Goal: Task Accomplishment & Management: Manage account settings

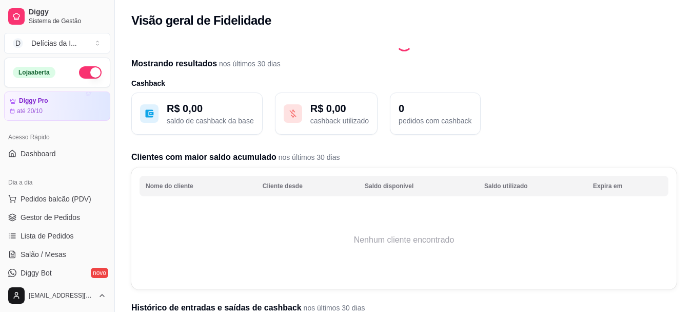
scroll to position [205, 0]
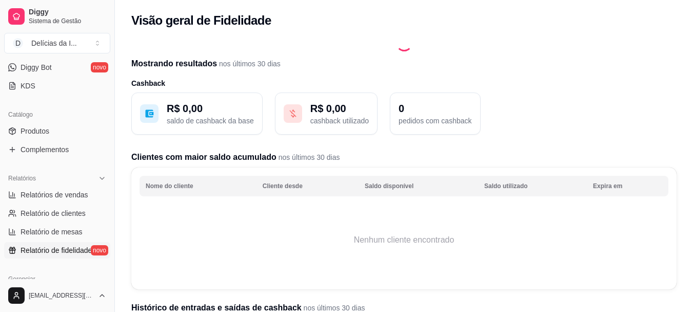
click at [90, 250] on span "Relatório de fidelidade" at bounding box center [56, 250] width 71 height 10
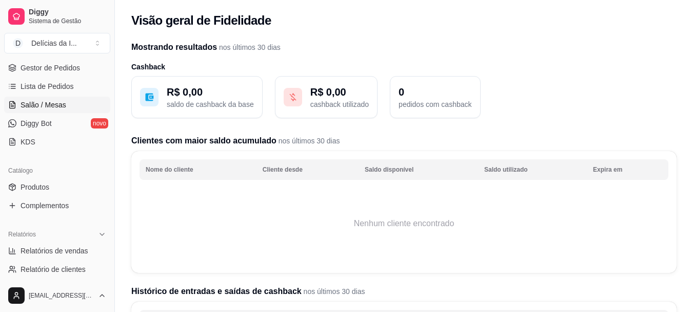
scroll to position [154, 0]
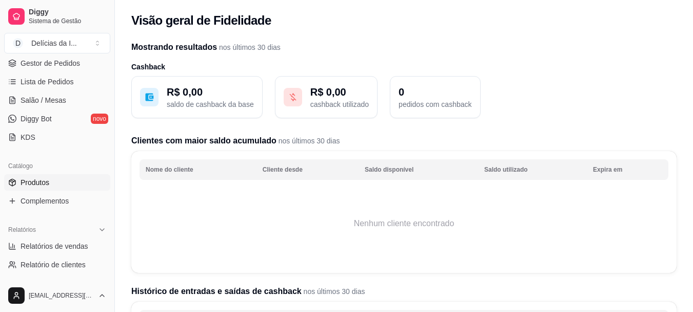
click at [49, 186] on link "Produtos" at bounding box center [57, 182] width 106 height 16
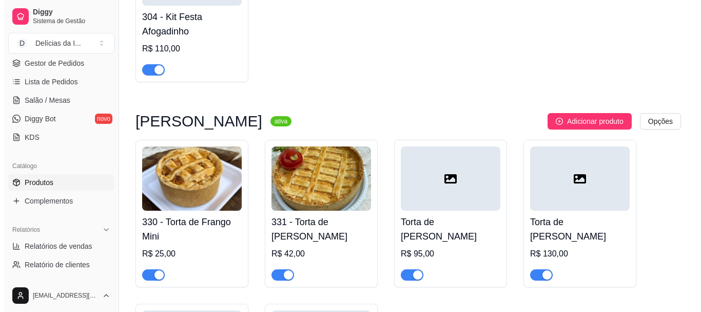
scroll to position [4414, 0]
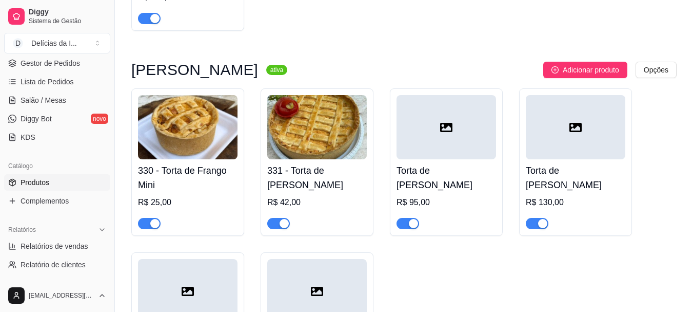
click at [319, 146] on img at bounding box center [317, 127] width 100 height 64
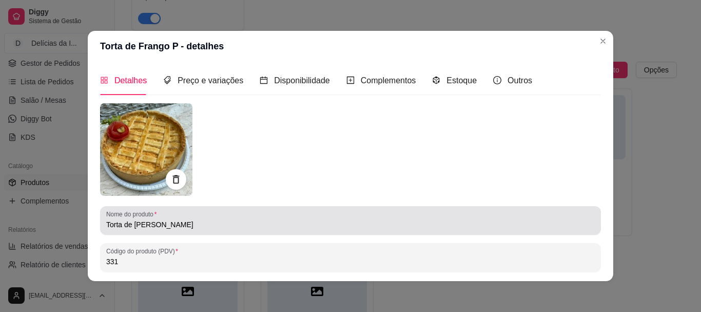
click at [173, 227] on input "Torta de [PERSON_NAME]" at bounding box center [350, 224] width 489 height 10
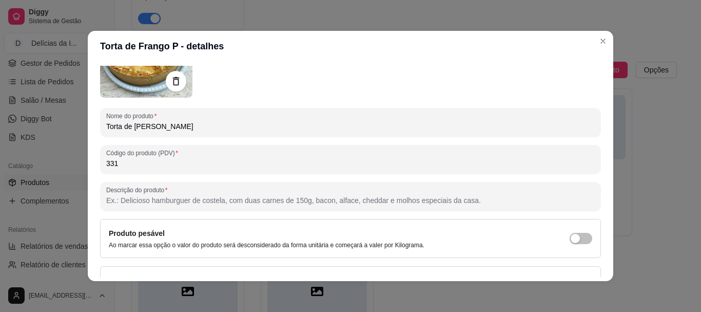
scroll to position [103, 0]
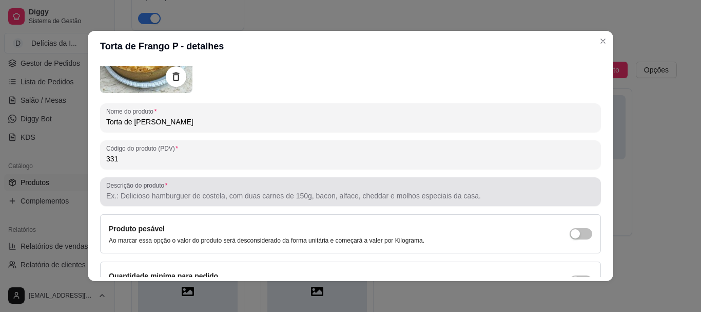
type input "Torta de [PERSON_NAME]"
click at [140, 196] on input "Descrição do produto" at bounding box center [350, 195] width 489 height 10
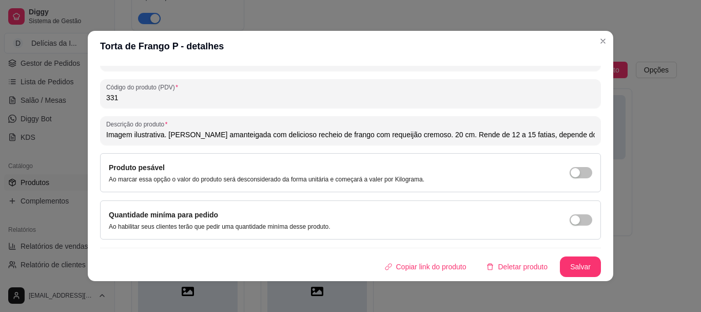
scroll to position [2, 0]
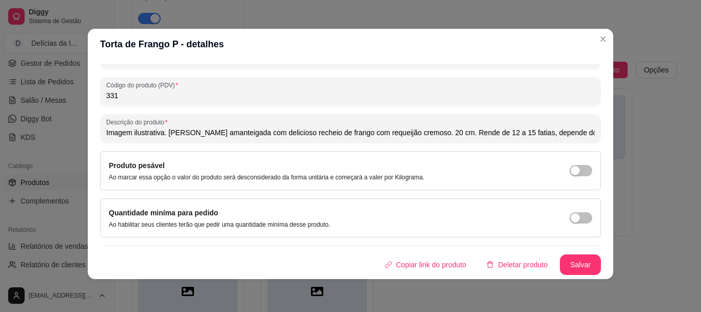
type input "Imagem ilustrativa. [PERSON_NAME] amanteigada com delicioso recheio de frango c…"
drag, startPoint x: 557, startPoint y: 211, endPoint x: 565, endPoint y: 217, distance: 9.5
click at [558, 211] on div "Quantidade miníma para pedido Ao habilitar seus clientes terão que pedir uma qu…" at bounding box center [350, 218] width 483 height 22
click at [571, 217] on div "button" at bounding box center [575, 217] width 9 height 9
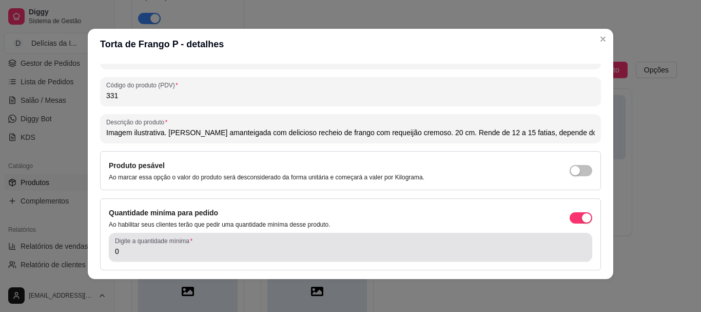
click at [288, 247] on input "0" at bounding box center [350, 251] width 471 height 10
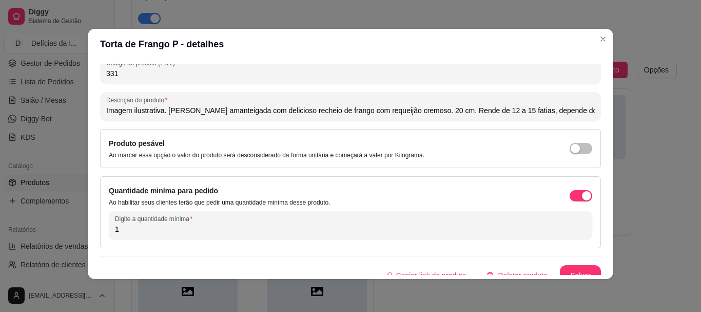
scroll to position [197, 0]
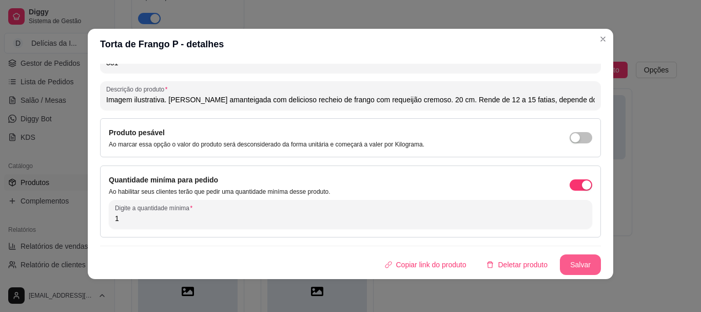
type input "1"
click at [564, 261] on button "Salvar" at bounding box center [580, 264] width 41 height 21
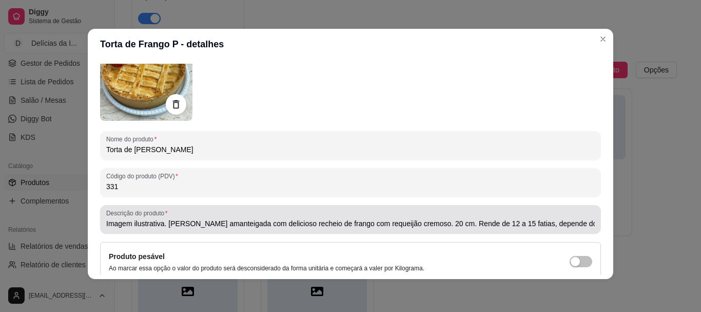
scroll to position [0, 0]
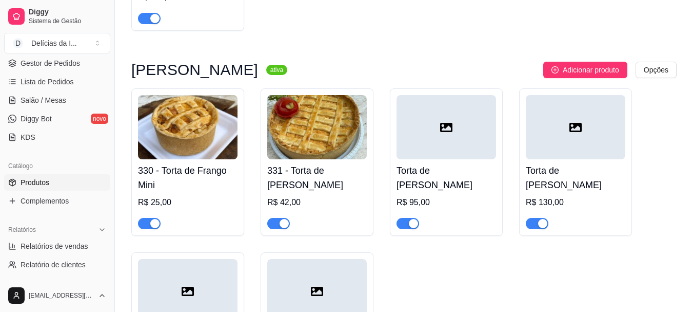
click at [321, 129] on img at bounding box center [317, 127] width 100 height 64
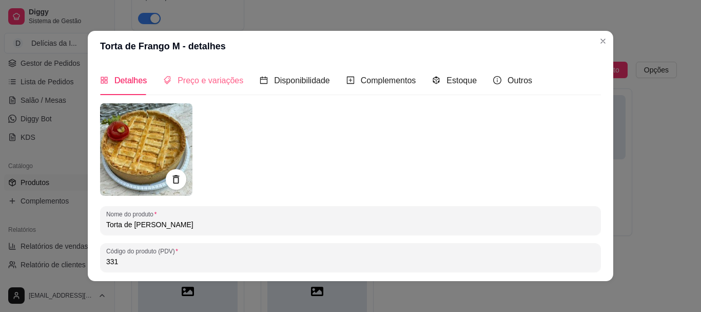
click at [174, 73] on div "Preço e variações" at bounding box center [203, 80] width 80 height 29
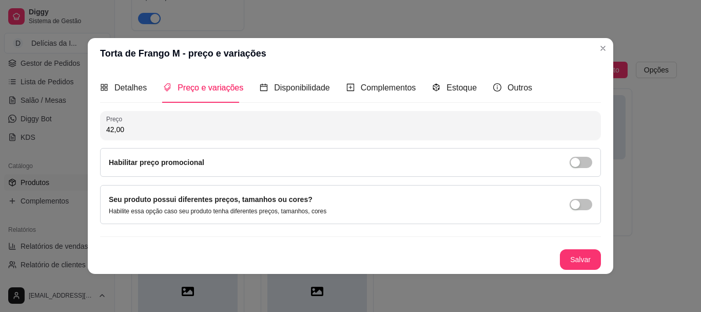
drag, startPoint x: 143, startPoint y: 134, endPoint x: 0, endPoint y: 111, distance: 145.0
click at [60, 122] on div "Torta de Frango M - preço e variações Detalhes Preço e variações Disponibilidad…" at bounding box center [350, 156] width 701 height 312
type input "100,00"
click at [584, 252] on button "Salvar" at bounding box center [580, 259] width 41 height 21
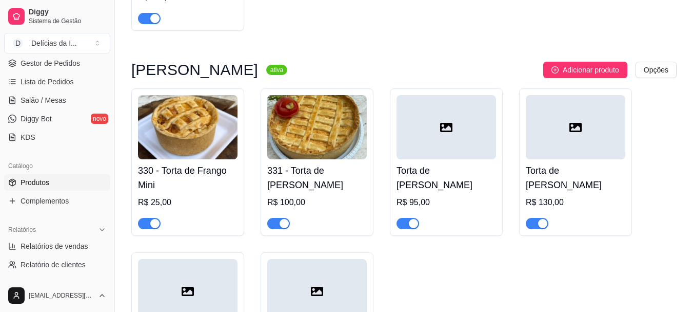
click at [482, 106] on div "Torta de Frango M R$ 95,00" at bounding box center [446, 161] width 113 height 147
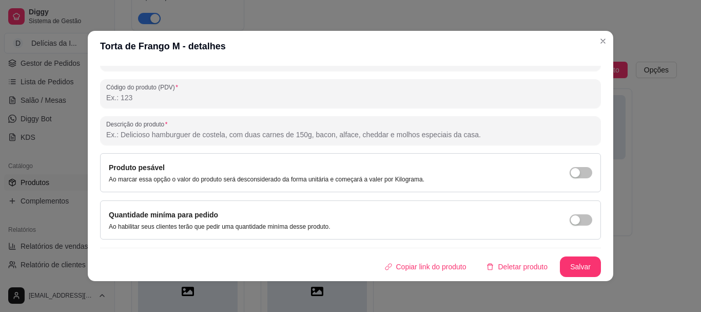
scroll to position [2, 0]
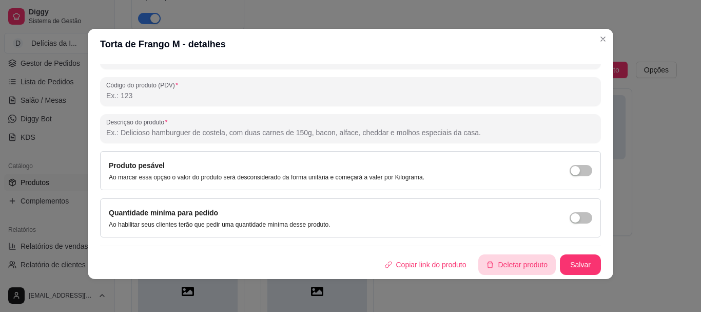
click at [503, 258] on button "Deletar produto" at bounding box center [516, 264] width 77 height 21
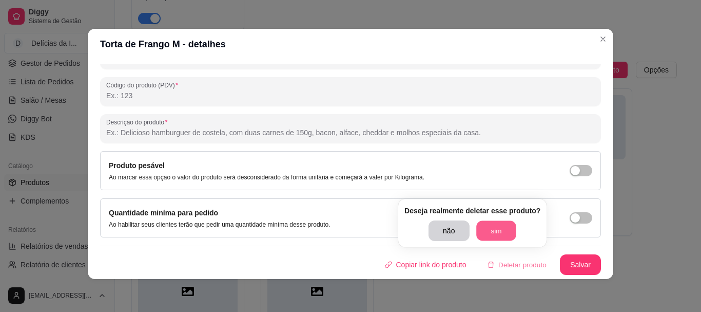
click at [498, 237] on button "sim" at bounding box center [496, 231] width 40 height 20
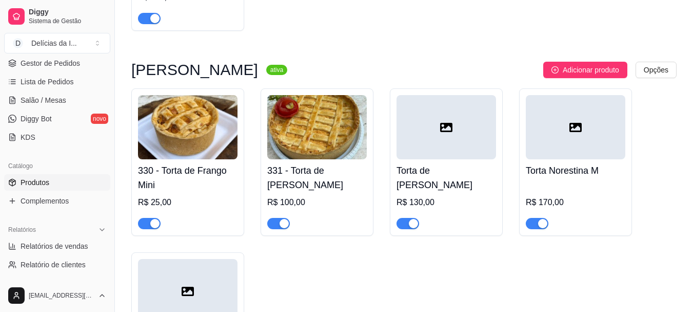
click at [440, 130] on div at bounding box center [447, 127] width 100 height 64
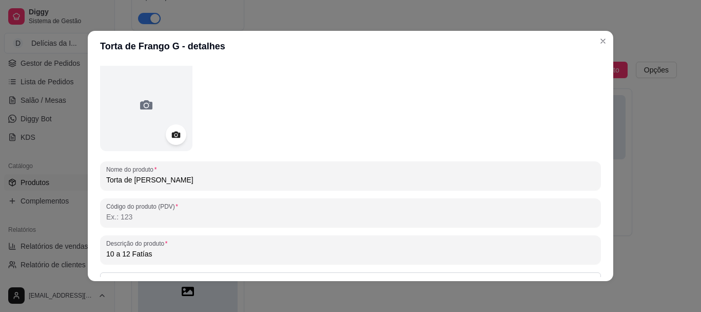
scroll to position [103, 0]
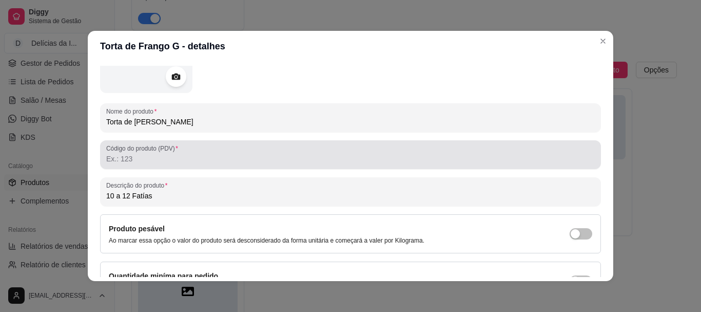
click at [113, 160] on input "Código do produto (PDV)" at bounding box center [350, 158] width 489 height 10
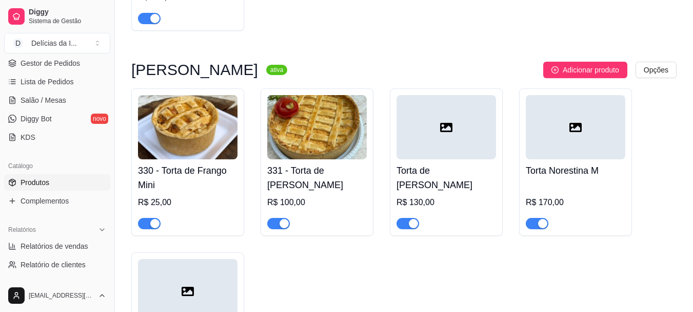
click at [276, 146] on img at bounding box center [317, 127] width 100 height 64
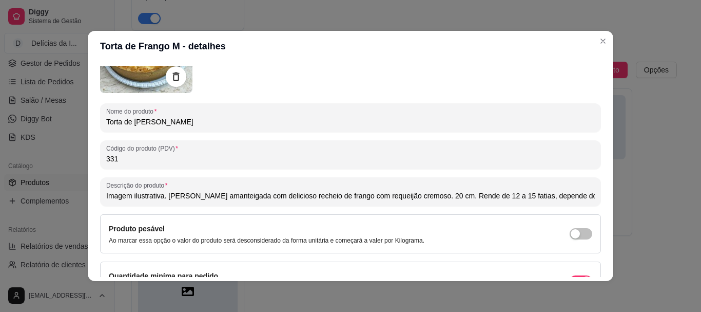
drag, startPoint x: 102, startPoint y: 195, endPoint x: 685, endPoint y: 209, distance: 582.7
click at [685, 209] on div "Torta de Frango M - detalhes Detalhes Preço e variações Disponibilidade Complem…" at bounding box center [350, 156] width 701 height 312
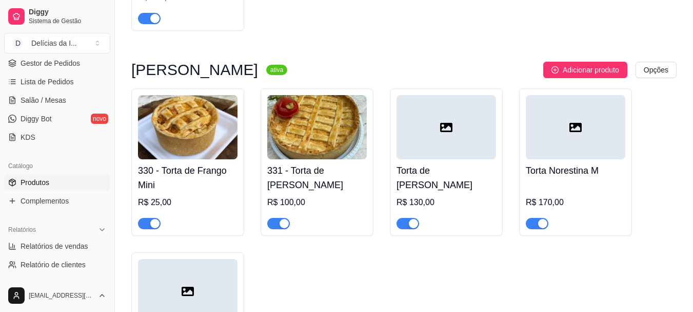
click at [457, 140] on div at bounding box center [447, 127] width 100 height 64
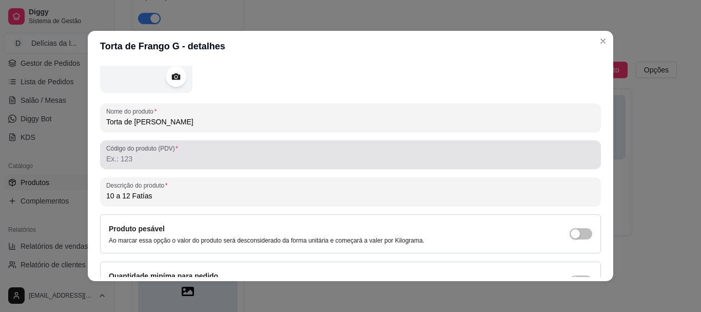
click at [142, 156] on input "Código do produto (PDV)" at bounding box center [350, 158] width 489 height 10
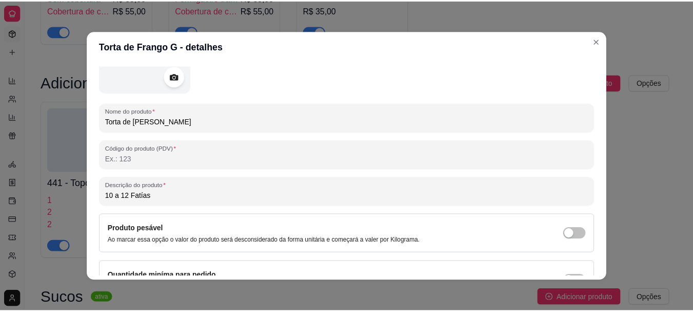
scroll to position [87, 0]
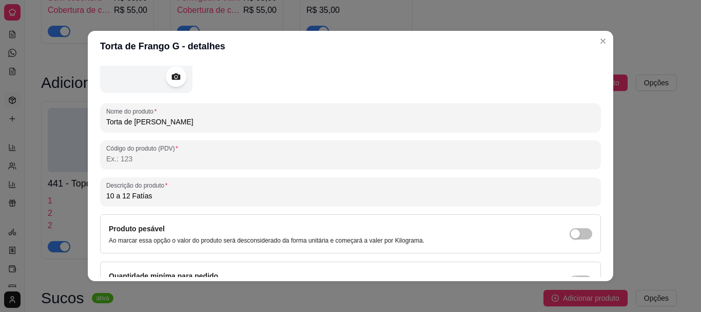
click at [125, 162] on input "Código do produto (PDV)" at bounding box center [350, 158] width 489 height 10
paste input "Imagem ilustrativa. [PERSON_NAME] amanteigada com delicioso recheio de frango c…"
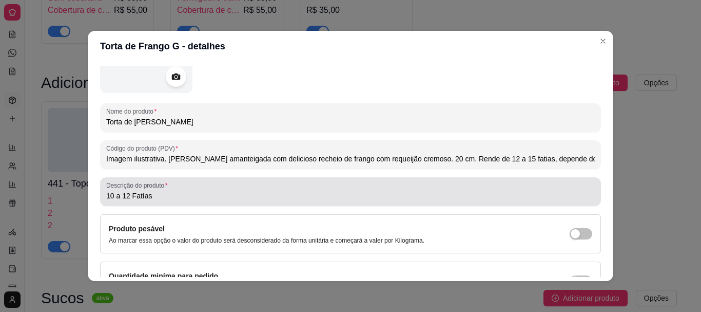
type input "Imagem ilustrativa. [PERSON_NAME] amanteigada com delicioso recheio de frango c…"
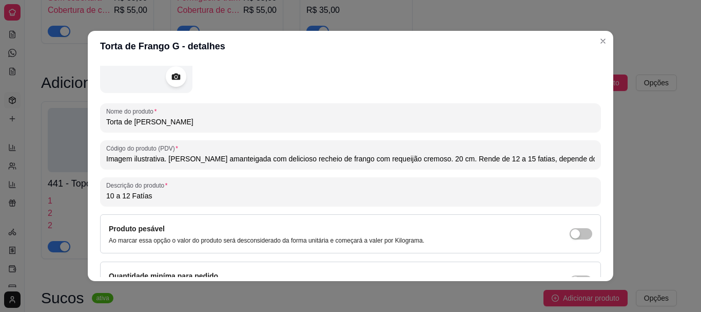
drag, startPoint x: 161, startPoint y: 195, endPoint x: 0, endPoint y: 196, distance: 160.6
click at [0, 198] on div "Torta de Frango G - detalhes Detalhes Preço e variações Disponibilidade Complem…" at bounding box center [350, 156] width 701 height 312
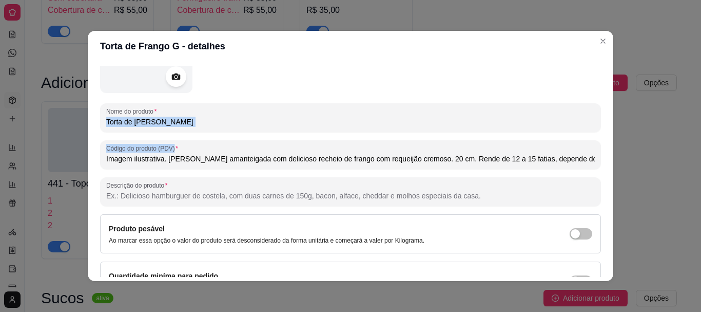
drag, startPoint x: 580, startPoint y: 164, endPoint x: 0, endPoint y: 124, distance: 581.3
click at [0, 124] on div "Torta de Frango G - detalhes Detalhes Preço e variações Disponibilidade Complem…" at bounding box center [350, 156] width 701 height 312
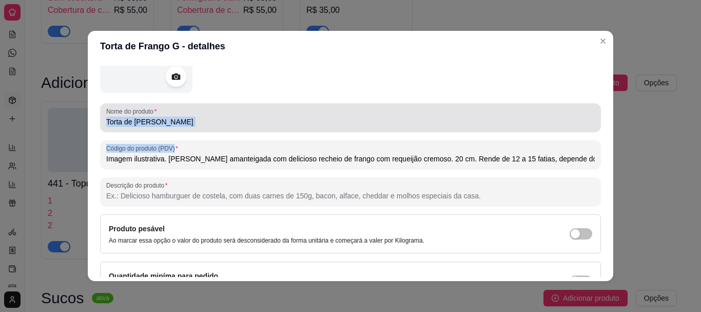
type input "10 a 12 Fatías"
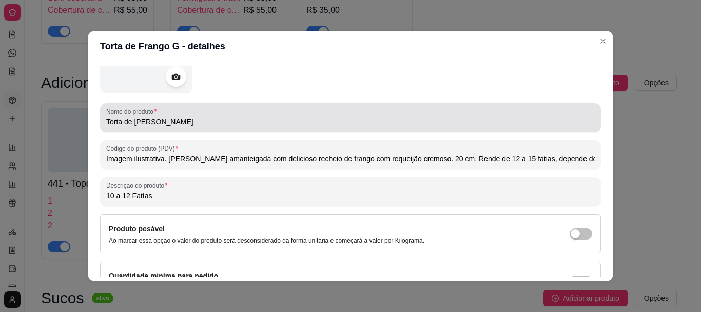
type input "10 a 12 Fatías"
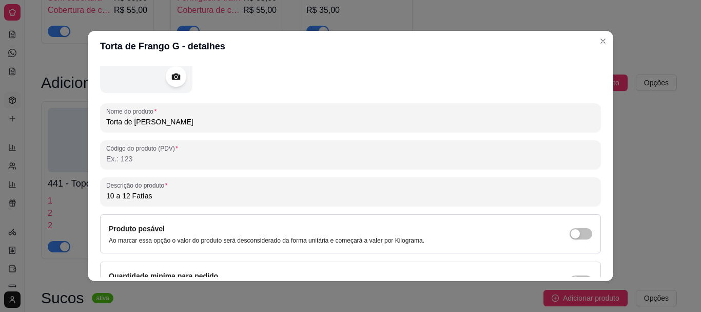
drag, startPoint x: 170, startPoint y: 197, endPoint x: 0, endPoint y: 203, distance: 170.5
click at [0, 203] on div "Torta de Frango G - detalhes Detalhes Preço e variações Disponibilidade Complem…" at bounding box center [350, 156] width 701 height 312
paste input "Descrição do produto"
drag, startPoint x: 151, startPoint y: 198, endPoint x: 0, endPoint y: 185, distance: 151.4
click at [0, 188] on div "Torta de Frango G - detalhes Detalhes Preço e variações Disponibilidade Complem…" at bounding box center [350, 156] width 701 height 312
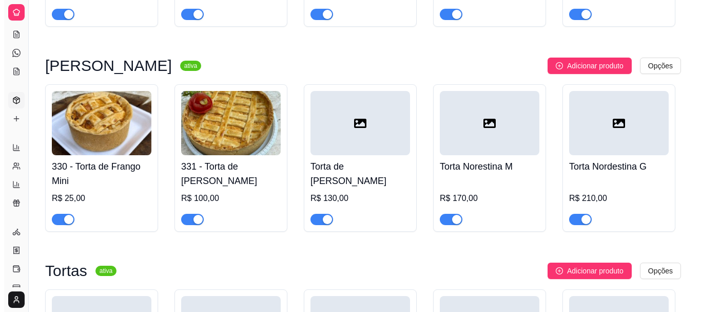
scroll to position [3593, 0]
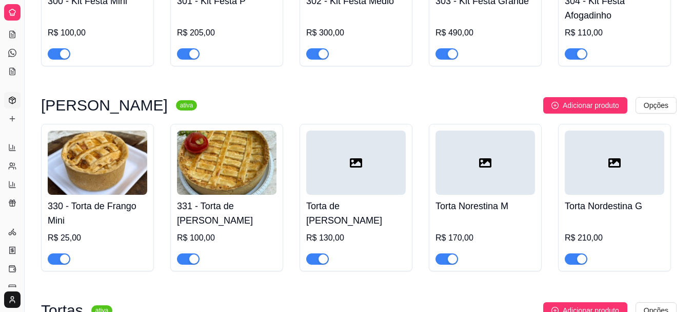
click at [347, 173] on div at bounding box center [356, 162] width 100 height 64
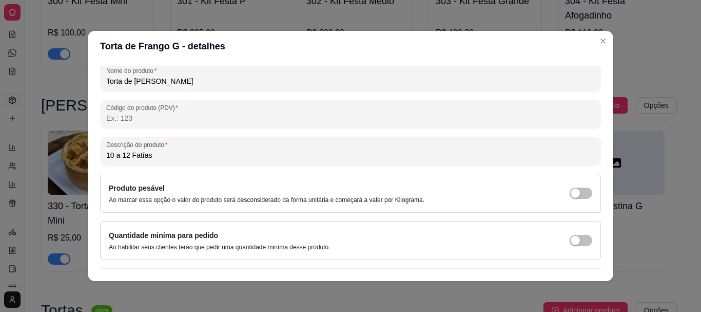
scroll to position [154, 0]
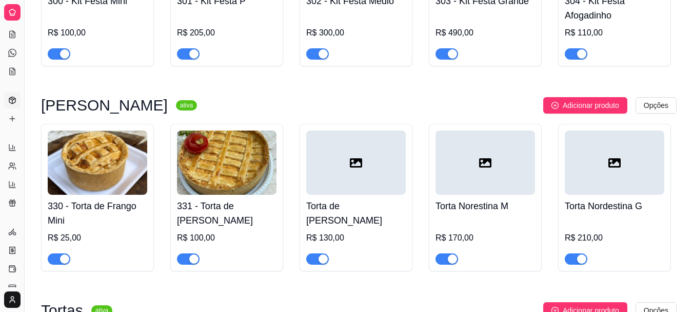
click at [222, 159] on img at bounding box center [227, 162] width 100 height 64
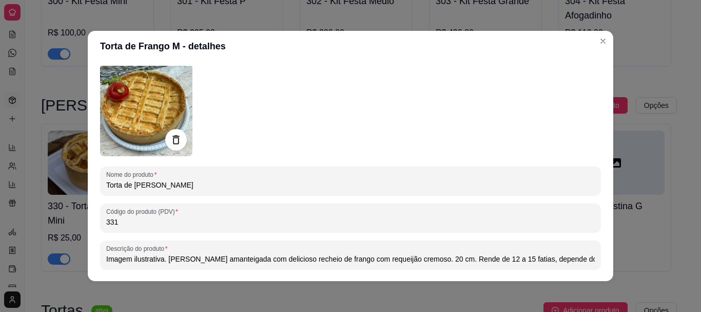
scroll to position [103, 0]
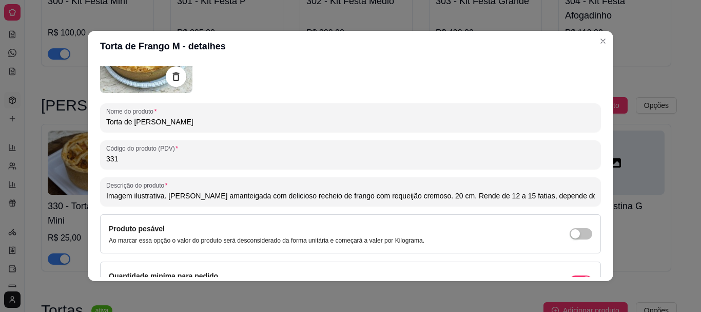
drag, startPoint x: 102, startPoint y: 196, endPoint x: 672, endPoint y: 193, distance: 569.7
click at [672, 193] on div "Torta de Frango M - detalhes Detalhes Preço e variações Disponibilidade Complem…" at bounding box center [350, 156] width 701 height 312
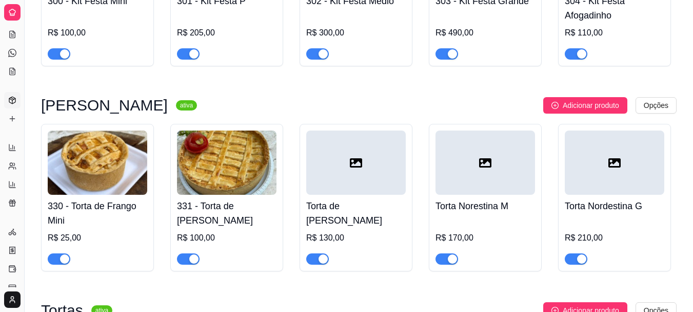
click at [347, 156] on div at bounding box center [356, 162] width 100 height 64
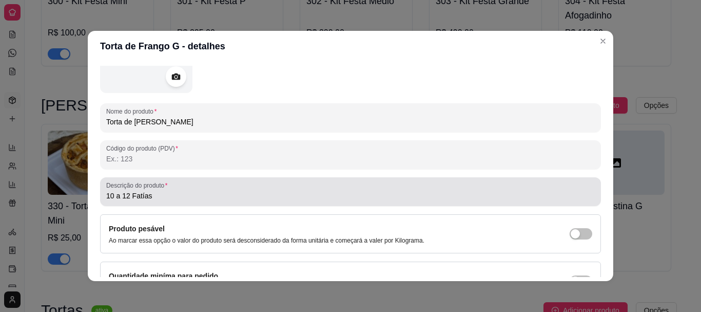
click at [63, 183] on div "Torta de Frango G - detalhes Detalhes Preço e variações Disponibilidade Complem…" at bounding box center [350, 156] width 701 height 312
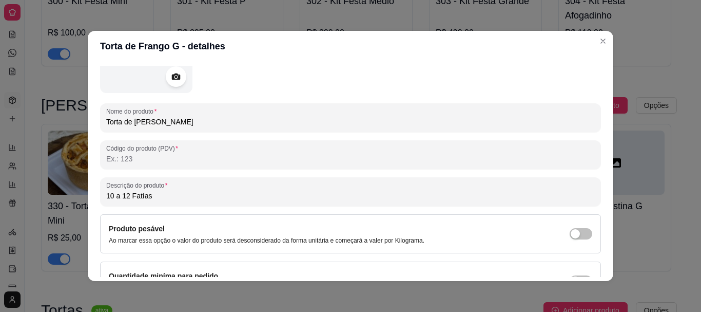
paste input "Imagem ilustrativa. [PERSON_NAME] amanteigada com delicioso recheio de frango c…"
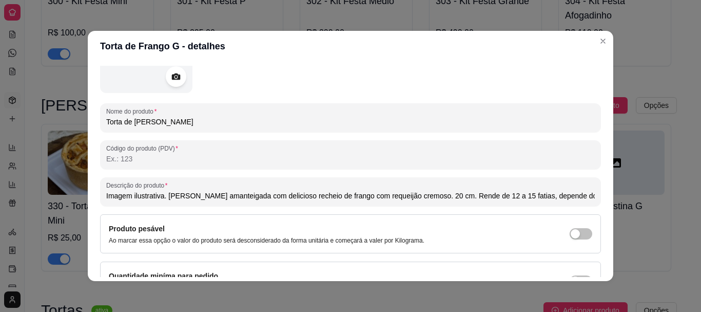
click at [475, 194] on input "Imagem ilustrativa. [PERSON_NAME] amanteigada com delicioso recheio de frango c…" at bounding box center [350, 195] width 489 height 10
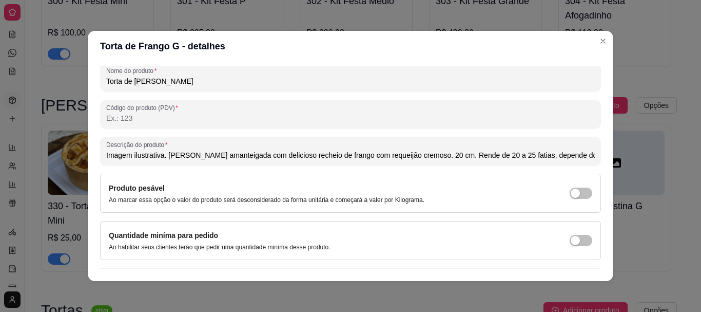
scroll to position [164, 0]
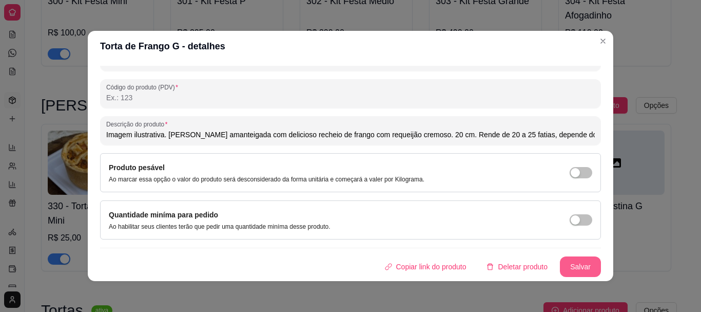
type input "Imagem ilustrativa. [PERSON_NAME] amanteigada com delicioso recheio de frango c…"
click at [566, 276] on button "Salvar" at bounding box center [580, 266] width 41 height 21
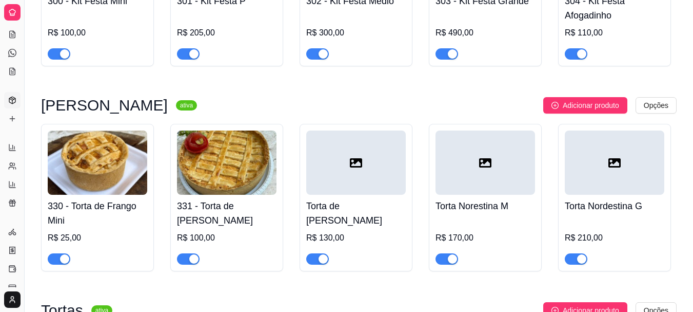
click at [463, 163] on div at bounding box center [486, 162] width 100 height 64
click at [331, 168] on div at bounding box center [356, 162] width 100 height 64
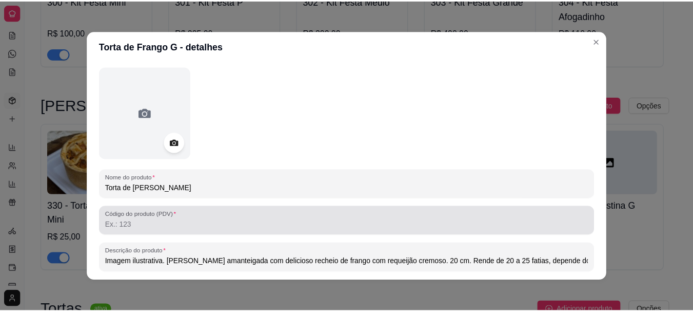
scroll to position [0, 0]
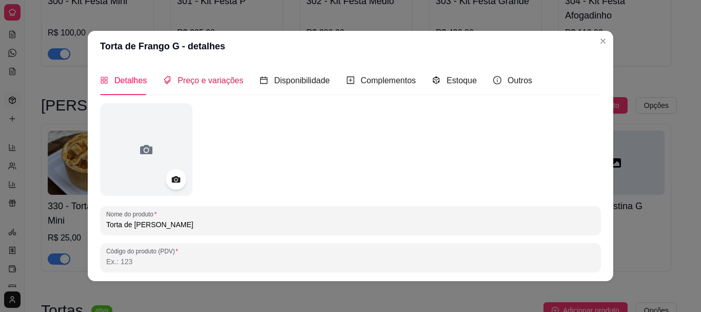
click at [208, 84] on span "Preço e variações" at bounding box center [211, 80] width 66 height 9
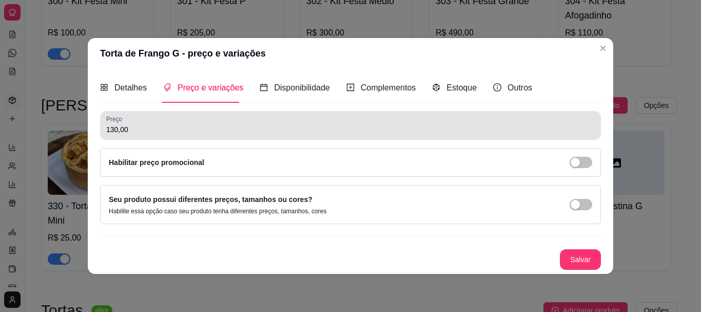
drag, startPoint x: 151, startPoint y: 134, endPoint x: 28, endPoint y: 125, distance: 124.1
click at [33, 126] on div "Torta de Frango G - preço e variações Detalhes Preço e variações Disponibilidad…" at bounding box center [350, 156] width 701 height 312
drag, startPoint x: 190, startPoint y: 130, endPoint x: 18, endPoint y: 131, distance: 171.4
click at [24, 131] on div "Torta de Frango G - preço e variações Detalhes Preço e variações Disponibilidad…" at bounding box center [350, 156] width 701 height 312
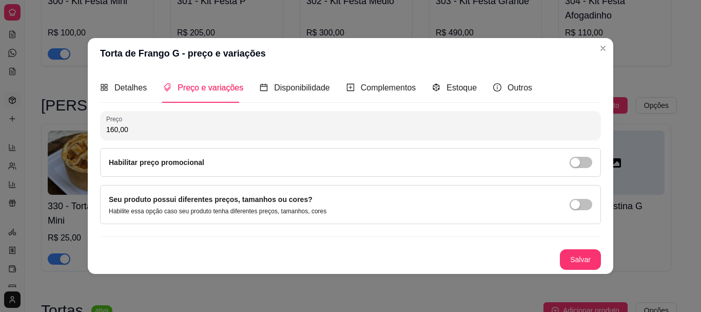
type input "160,00"
click at [577, 252] on button "Salvar" at bounding box center [580, 259] width 41 height 21
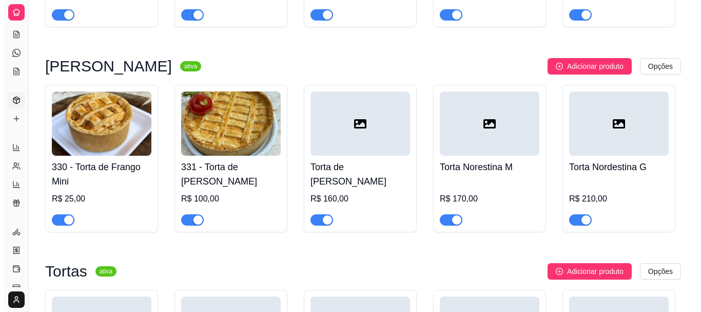
scroll to position [3644, 0]
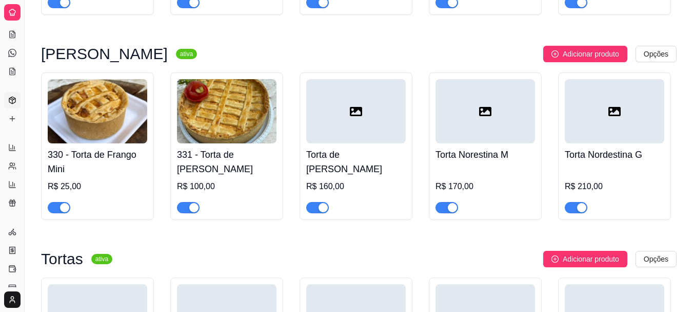
click at [497, 128] on div at bounding box center [486, 111] width 100 height 64
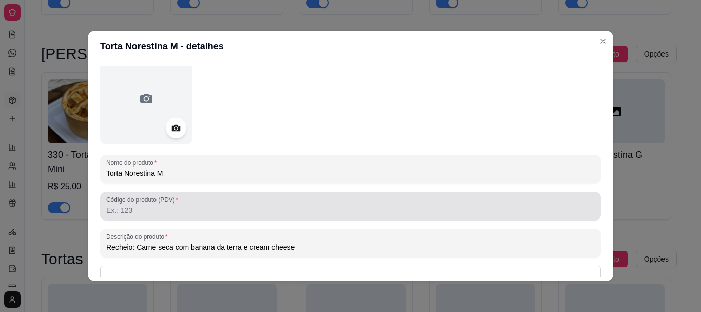
scroll to position [103, 0]
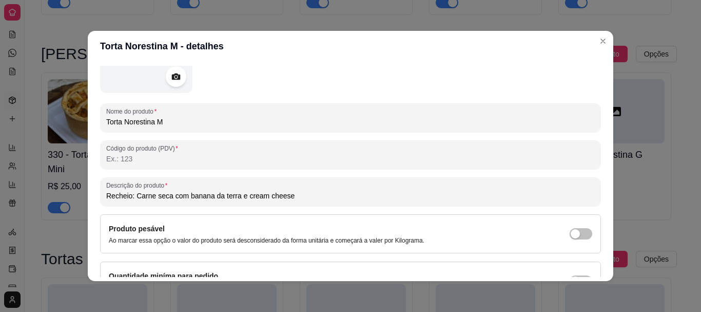
drag, startPoint x: 130, startPoint y: 196, endPoint x: 0, endPoint y: 177, distance: 131.7
click at [0, 177] on div "Torta Norestina M - detalhes Detalhes Preço e variações Disponibilidade Complem…" at bounding box center [350, 156] width 701 height 312
type input "Massa amanteigada com recheio de carne seca e fumeiro com banana da terra e cre…"
drag, startPoint x: 419, startPoint y: 195, endPoint x: 0, endPoint y: 216, distance: 419.8
click at [0, 216] on div "Torta Norestina M - detalhes Detalhes Preço e variações Disponibilidade Complem…" at bounding box center [350, 156] width 701 height 312
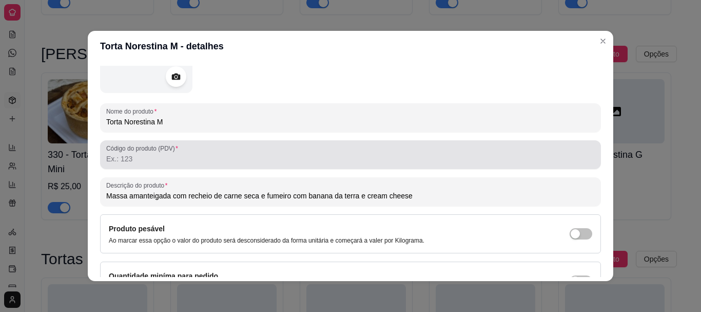
click at [361, 162] on input "Código do produto (PDV)" at bounding box center [350, 158] width 489 height 10
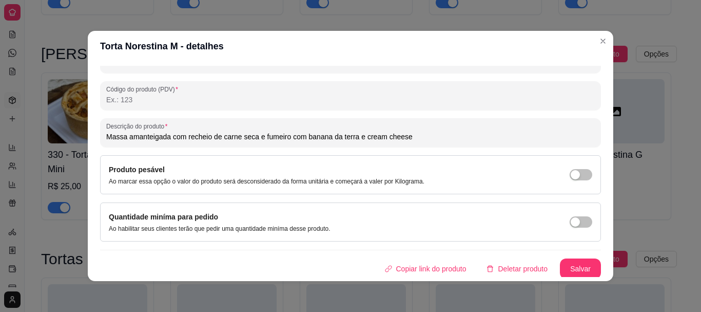
scroll to position [164, 0]
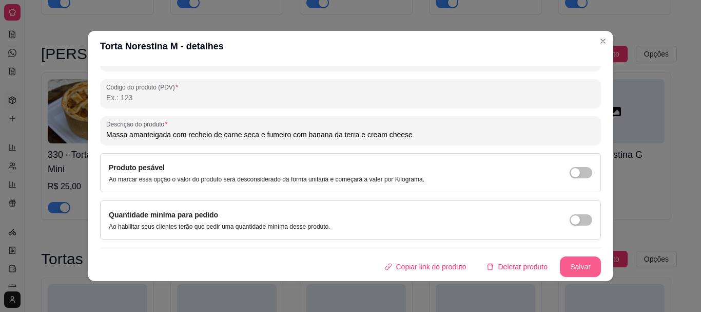
click at [561, 264] on button "Salvar" at bounding box center [580, 266] width 41 height 21
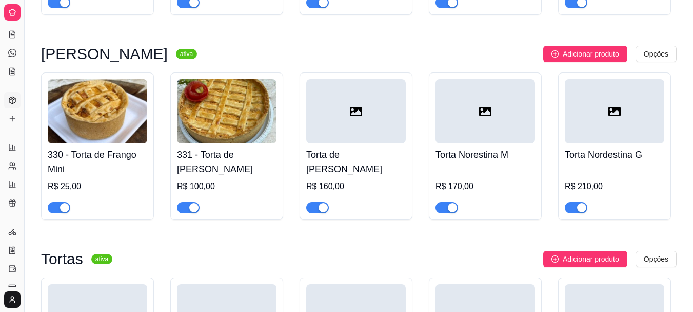
click at [596, 128] on div at bounding box center [615, 111] width 100 height 64
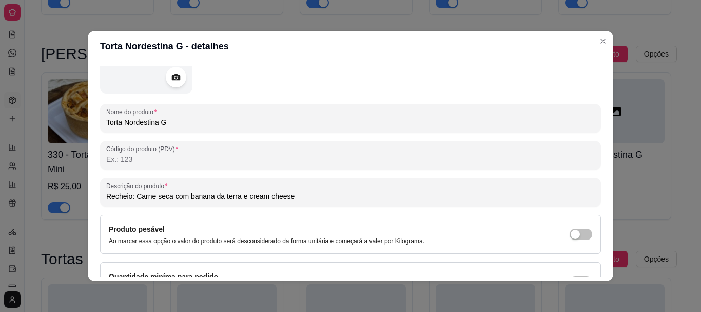
scroll to position [103, 0]
drag, startPoint x: 296, startPoint y: 195, endPoint x: 0, endPoint y: 130, distance: 302.7
click at [0, 134] on div "Torta Nordestina G - detalhes Detalhes Preço e variações Disponibilidade Comple…" at bounding box center [350, 156] width 701 height 312
paste input "Massa amanteigada com recheio de carne seca e fumeiro"
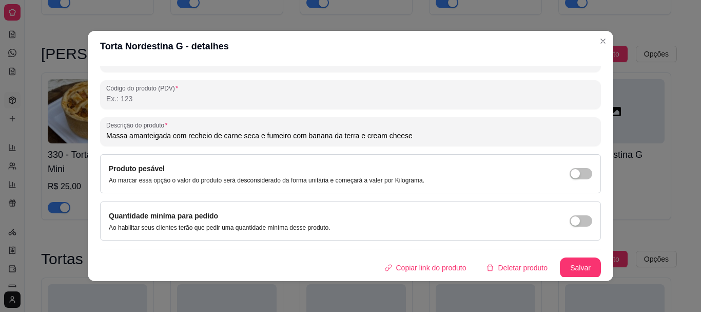
scroll to position [164, 0]
type input "Massa amanteigada com recheio de carne seca e fumeiro com banana da terra e cre…"
click at [564, 264] on button "Salvar" at bounding box center [580, 266] width 41 height 21
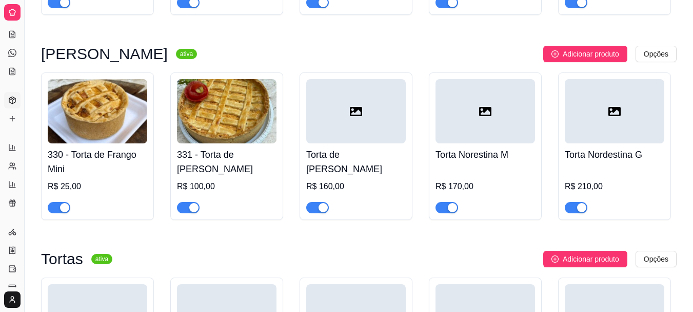
click at [254, 113] on img at bounding box center [227, 111] width 100 height 64
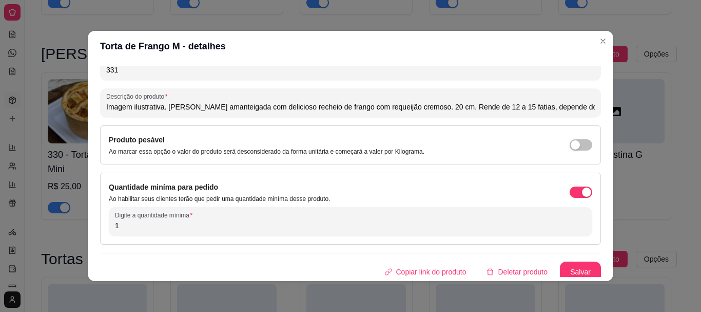
scroll to position [197, 0]
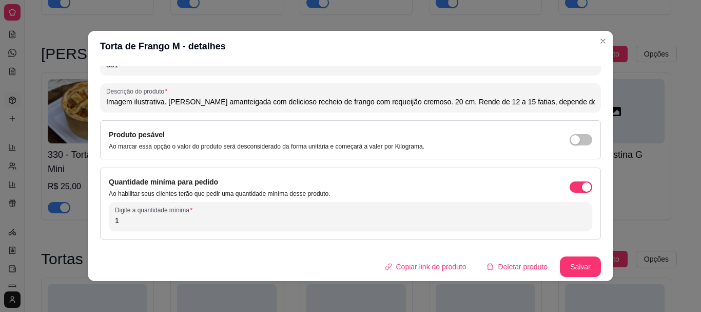
drag, startPoint x: 434, startPoint y: 100, endPoint x: 573, endPoint y: 96, distance: 139.1
click at [571, 99] on input "Imagem ilustrativa. [PERSON_NAME] amanteigada com delicioso recheio de frango c…" at bounding box center [350, 101] width 489 height 10
type input "Imagem ilustrativa. [PERSON_NAME] amanteigada com delicioso recheio de frango c…"
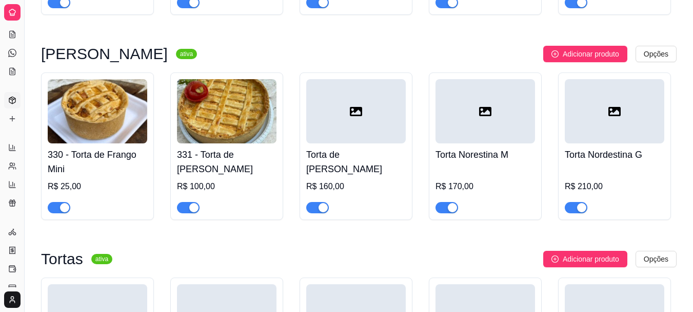
click at [464, 121] on div at bounding box center [486, 111] width 100 height 64
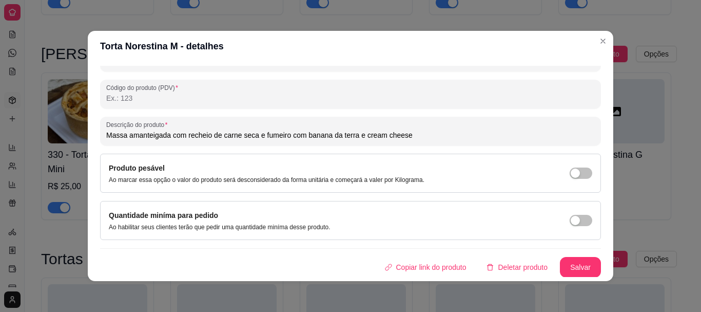
scroll to position [164, 0]
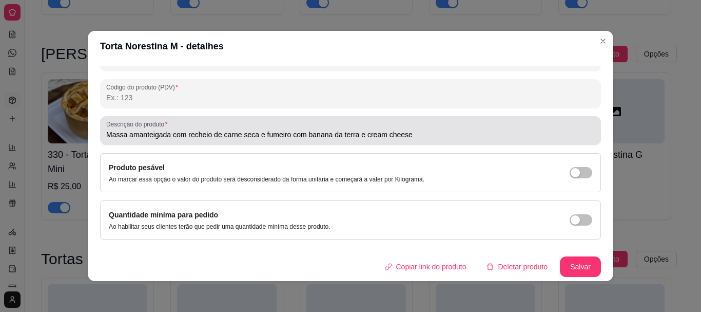
click at [413, 132] on input "Massa amanteigada com recheio de carne seca e fumeiro com banana da terra e cre…" at bounding box center [350, 134] width 489 height 10
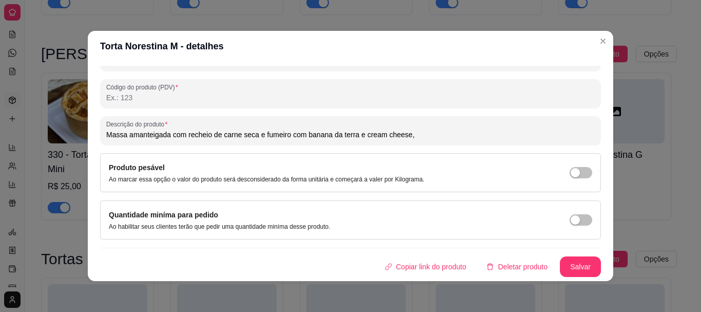
paste input "Rende de 12 a 15 fatias, depende do corte."
type input "Massa amanteigada com recheio de carne seca e fumeiro com banana da terra e cre…"
click at [571, 266] on button "Salvar" at bounding box center [580, 266] width 41 height 21
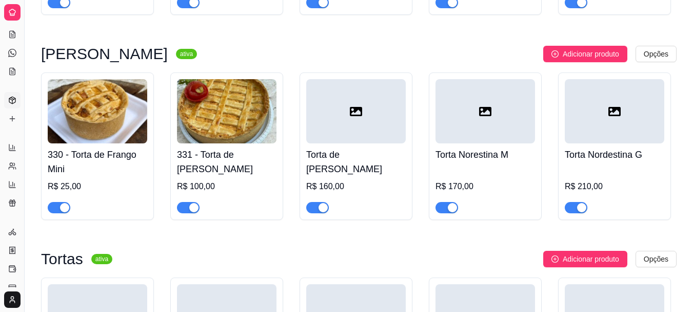
click at [244, 115] on img at bounding box center [227, 111] width 100 height 64
click at [349, 123] on div at bounding box center [356, 111] width 100 height 64
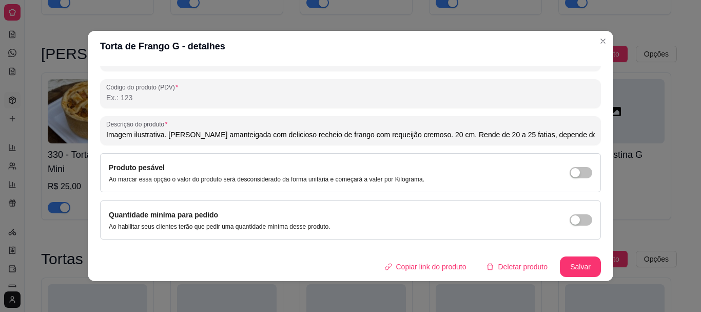
drag, startPoint x: 433, startPoint y: 134, endPoint x: 600, endPoint y: 134, distance: 167.3
click at [600, 134] on div "Detalhes Preço e variações Disponibilidade Complementos Estoque Outros Nome do …" at bounding box center [351, 171] width 526 height 219
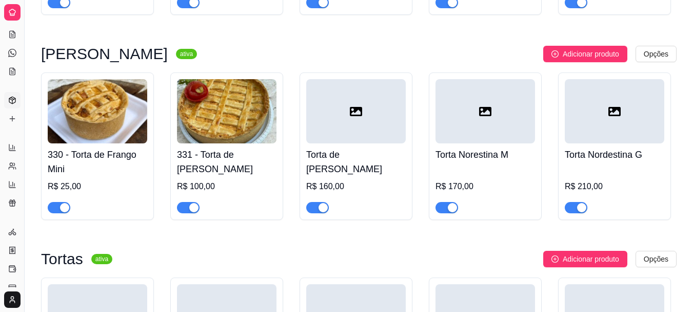
click at [618, 104] on div at bounding box center [615, 111] width 100 height 64
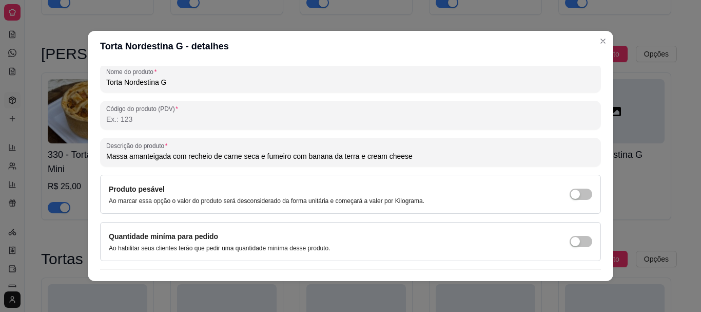
scroll to position [154, 0]
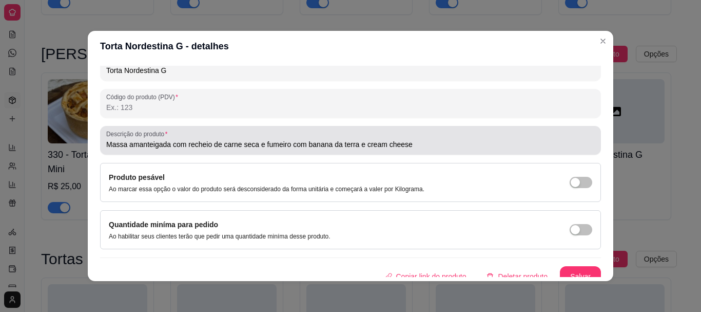
click at [433, 143] on input "Massa amanteigada com recheio de carne seca e fumeiro com banana da terra e cre…" at bounding box center [350, 144] width 489 height 10
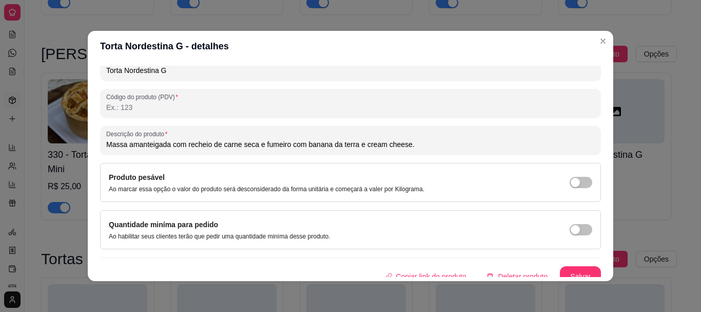
paste input "Rende de 20 a 25 fatias, depende do corte."
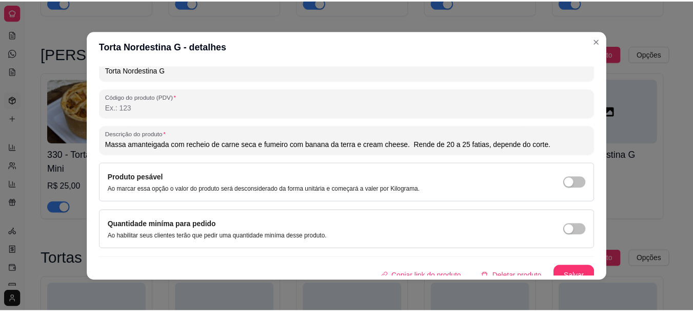
scroll to position [164, 0]
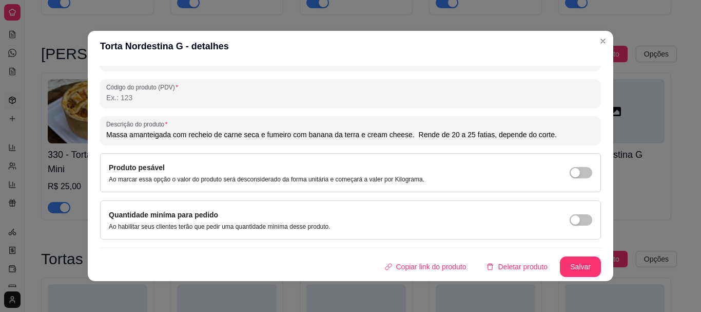
type input "Massa amanteigada com recheio de carne seca e fumeiro com banana da terra e cre…"
click at [560, 265] on button "Salvar" at bounding box center [580, 266] width 41 height 21
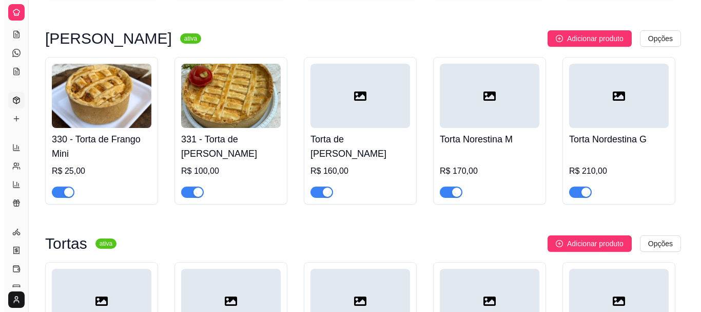
scroll to position [3644, 0]
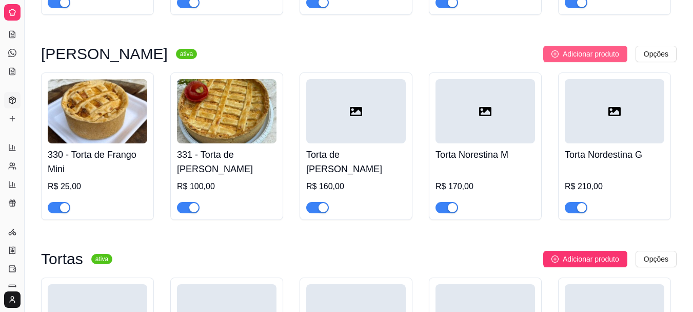
click at [577, 60] on span "Adicionar produto" at bounding box center [591, 53] width 56 height 11
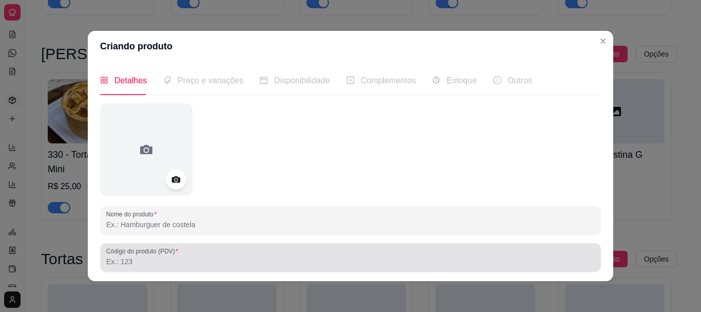
click at [260, 222] on input "Nome do produto" at bounding box center [350, 224] width 489 height 10
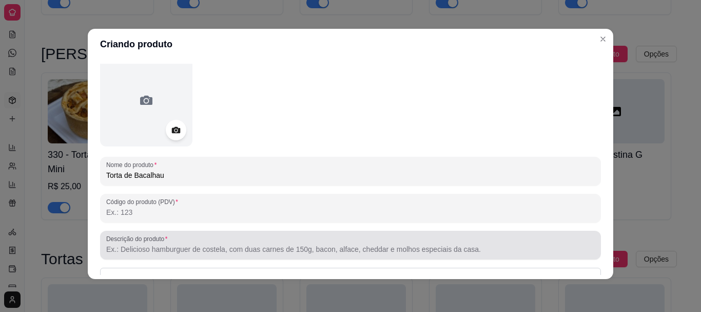
scroll to position [51, 0]
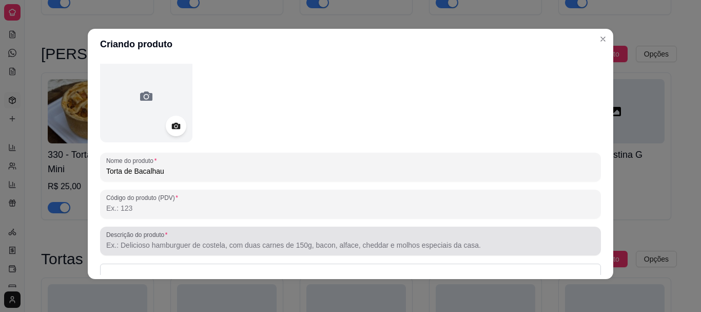
type input "Torta de Bacalhau"
click at [145, 241] on input "Descrição do produto" at bounding box center [350, 245] width 489 height 10
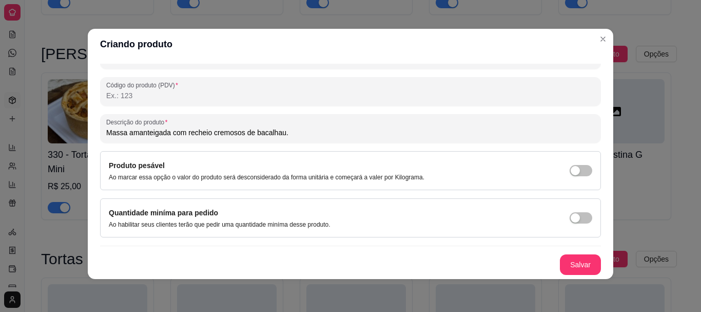
scroll to position [0, 0]
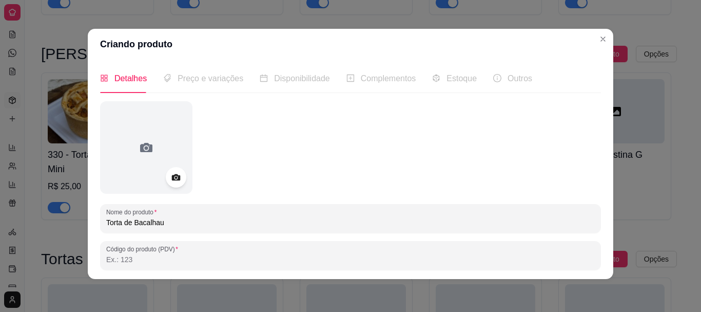
type input "Massa amanteigada com recheio cremosos de bacalhau."
drag, startPoint x: 191, startPoint y: 68, endPoint x: 192, endPoint y: 90, distance: 21.6
click at [193, 86] on div "Preço e variações" at bounding box center [203, 78] width 80 height 29
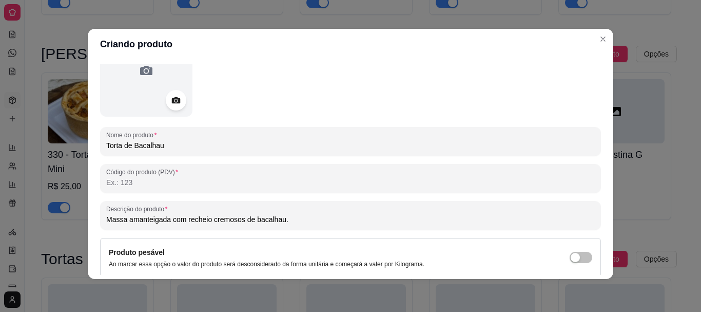
scroll to position [164, 0]
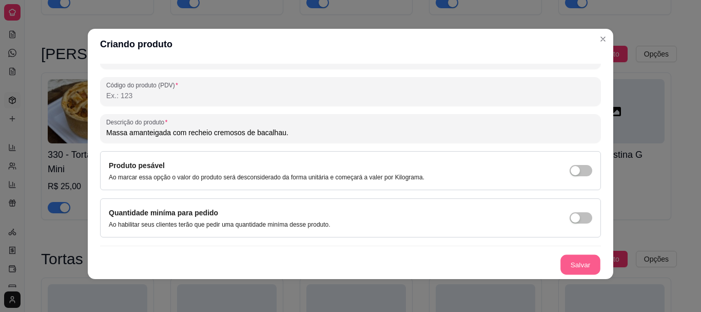
click at [566, 262] on button "Salvar" at bounding box center [580, 265] width 40 height 20
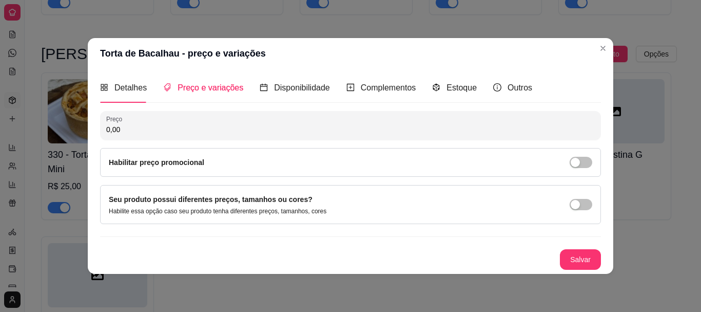
scroll to position [0, 0]
click at [189, 219] on div "Seu produto possui diferentes preços, tamanhos ou cores? Habilite essa opção ca…" at bounding box center [350, 204] width 501 height 39
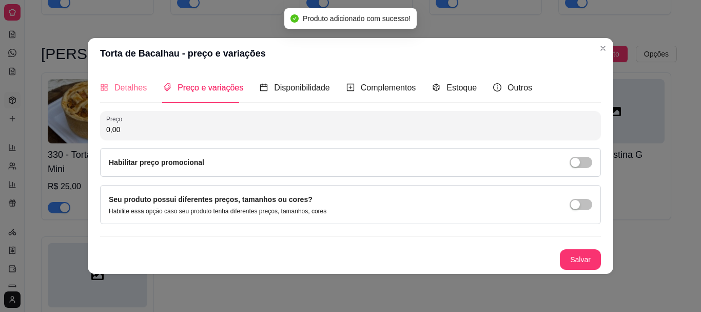
click at [142, 80] on div "Detalhes" at bounding box center [123, 87] width 47 height 29
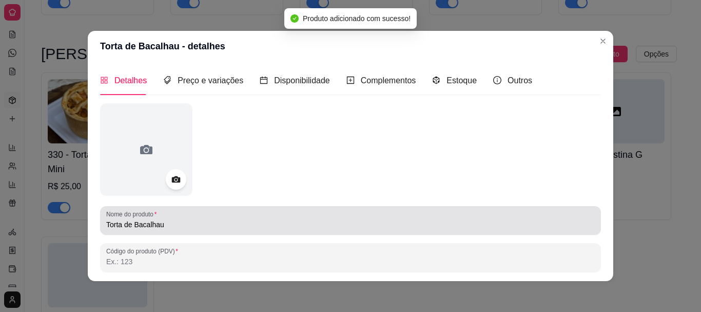
click at [171, 228] on input "Torta de Bacalhau" at bounding box center [350, 224] width 489 height 10
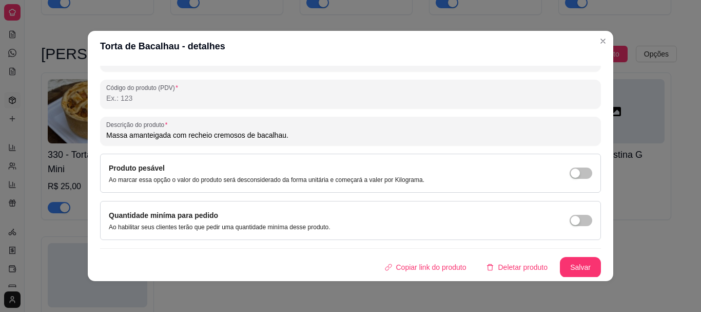
scroll to position [164, 0]
type input "Torta de Bacalhau M"
click at [567, 261] on button "Salvar" at bounding box center [580, 266] width 41 height 21
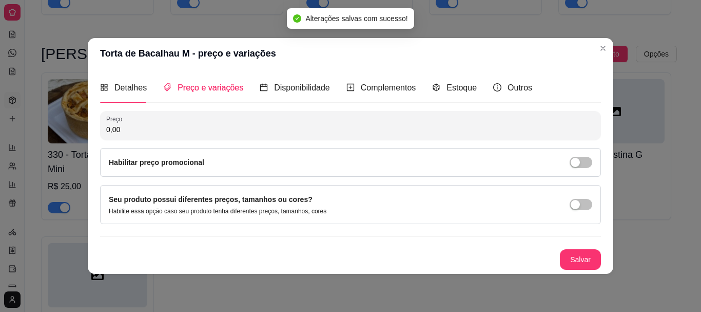
scroll to position [0, 0]
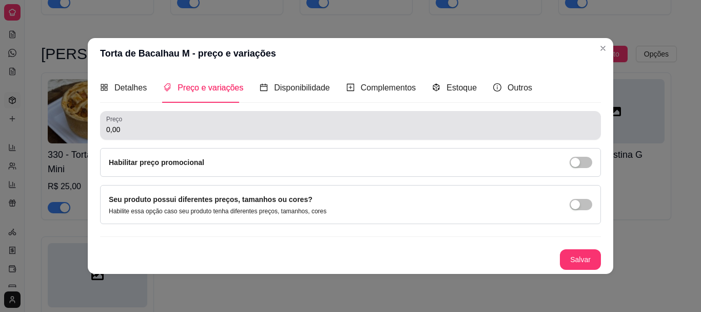
drag, startPoint x: 107, startPoint y: 132, endPoint x: 0, endPoint y: 107, distance: 109.7
click at [59, 129] on div "Torta de Bacalhau M - preço e variações Detalhes Preço e variações Disponibilid…" at bounding box center [350, 156] width 701 height 312
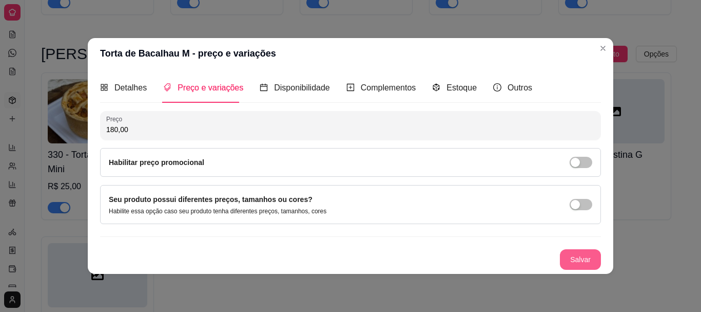
click at [577, 259] on button "Salvar" at bounding box center [580, 259] width 41 height 21
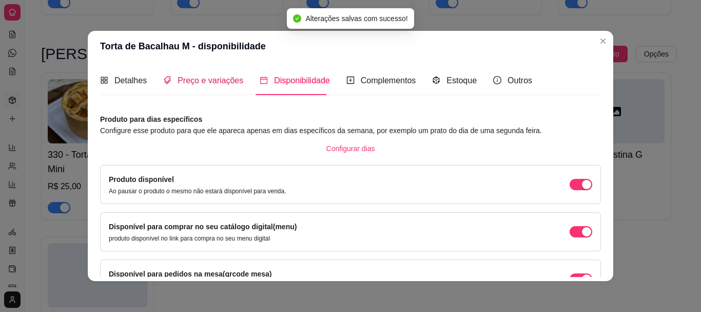
click at [215, 85] on span "Preço e variações" at bounding box center [211, 80] width 66 height 9
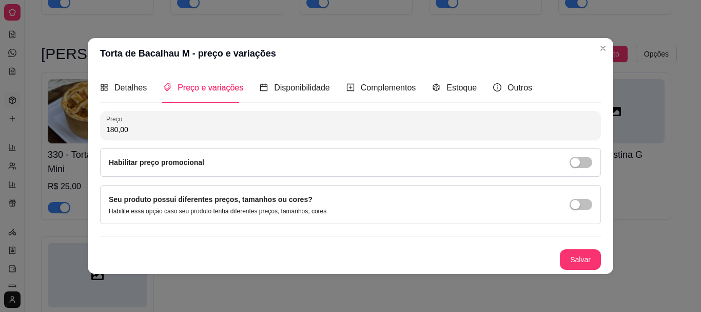
click at [165, 130] on input "180,00" at bounding box center [350, 129] width 489 height 10
type input "190,00"
click at [564, 251] on button "Salvar" at bounding box center [580, 259] width 41 height 21
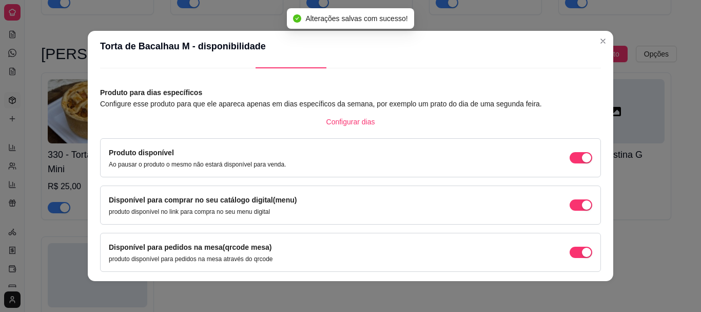
scroll to position [51, 0]
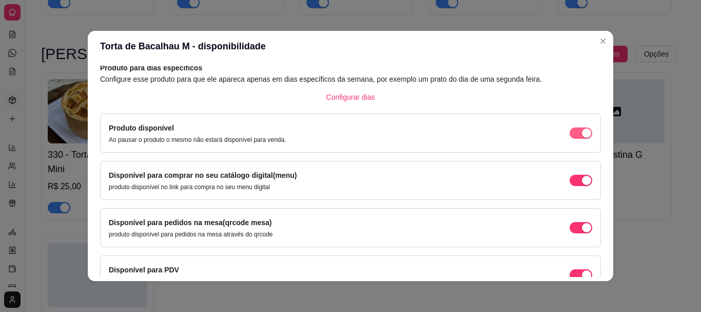
click at [570, 138] on span "button" at bounding box center [581, 132] width 23 height 11
click at [570, 134] on button "button" at bounding box center [581, 132] width 23 height 11
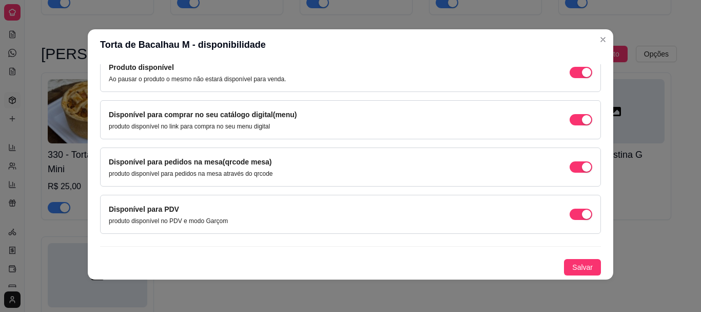
scroll to position [2, 0]
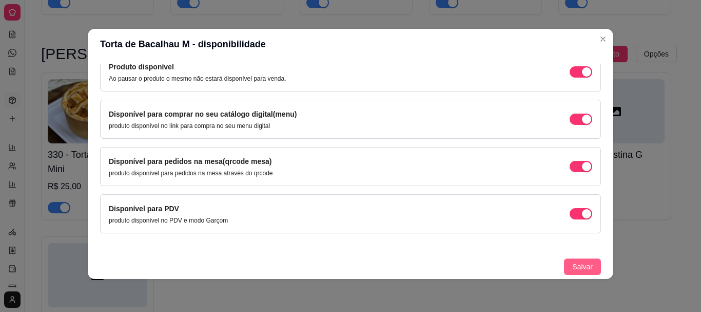
click at [575, 270] on span "Salvar" at bounding box center [582, 266] width 21 height 11
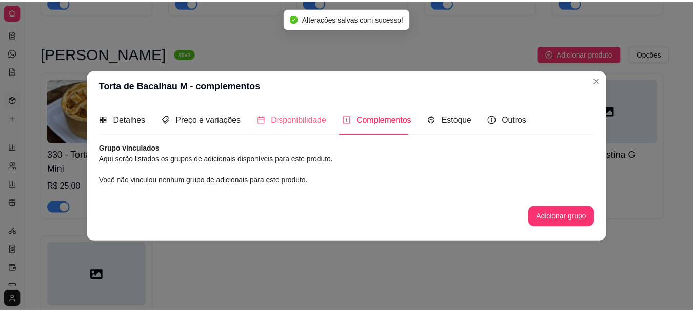
scroll to position [0, 0]
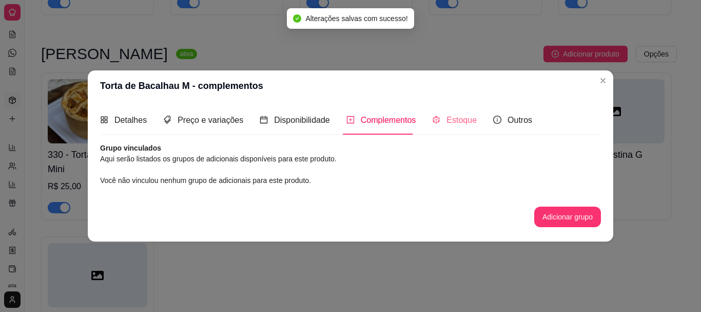
click at [449, 111] on div "Estoque" at bounding box center [454, 119] width 45 height 29
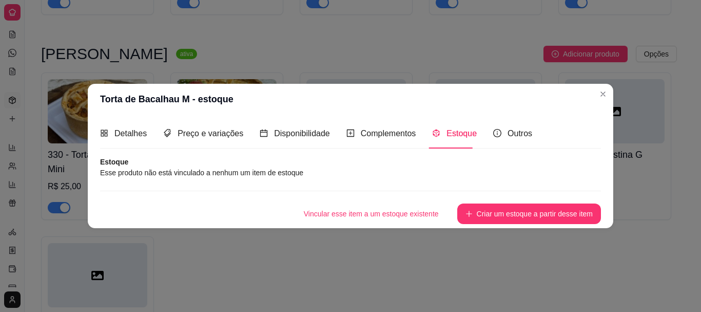
click at [488, 117] on div "Detalhes Preço e variações Disponibilidade Complementos Estoque Outros Nome do …" at bounding box center [351, 170] width 526 height 113
click at [508, 137] on span "Outros" at bounding box center [520, 133] width 25 height 9
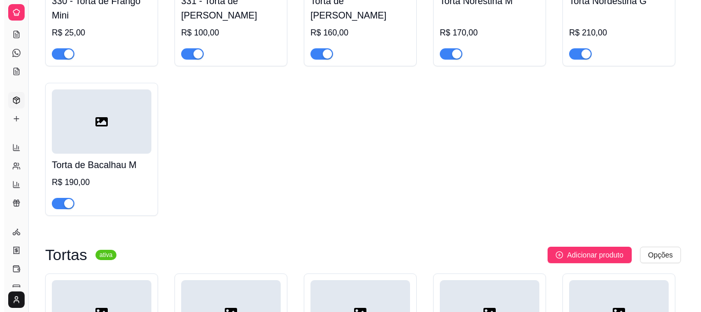
scroll to position [3798, 0]
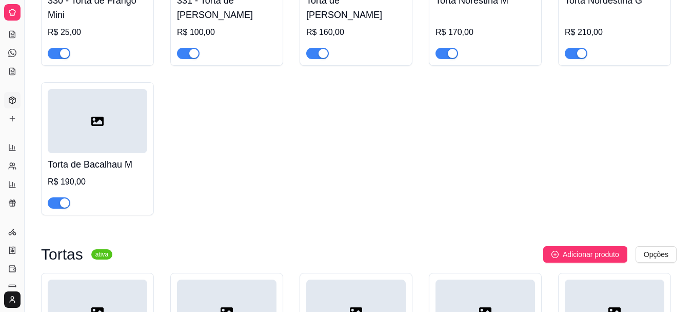
click at [86, 138] on div at bounding box center [98, 121] width 100 height 64
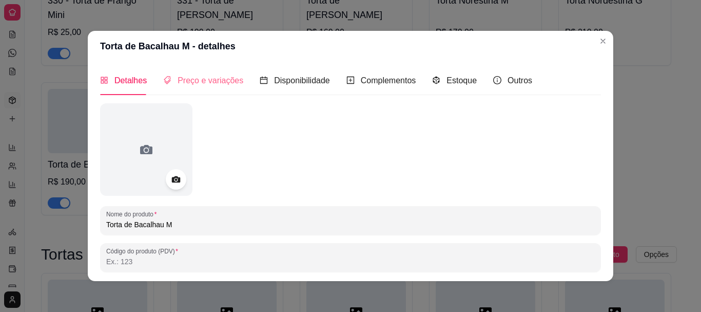
click at [216, 72] on div "Preço e variações" at bounding box center [203, 80] width 80 height 29
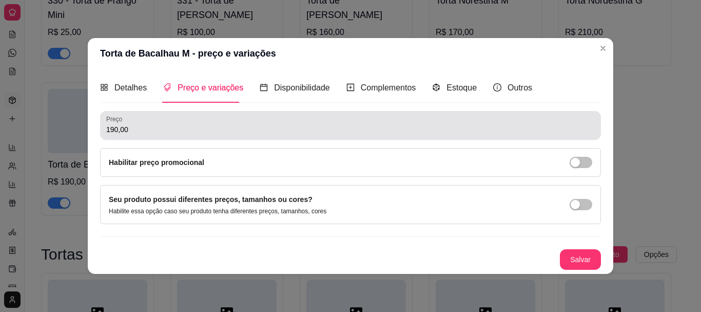
drag, startPoint x: 141, startPoint y: 129, endPoint x: 7, endPoint y: 130, distance: 134.5
click at [16, 130] on div "Torta de Bacalhau M - preço e variações Detalhes Preço e variações Disponibilid…" at bounding box center [350, 156] width 701 height 312
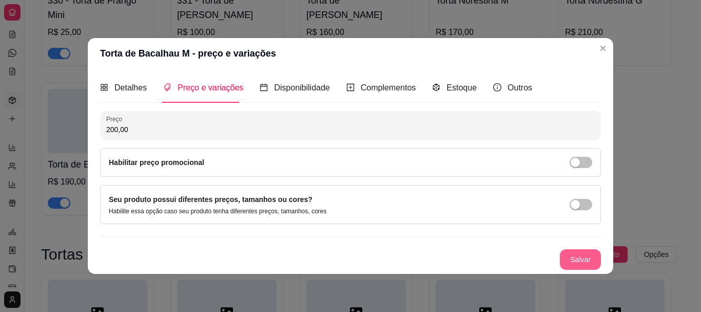
type input "200,00"
click at [593, 264] on button "Salvar" at bounding box center [580, 259] width 41 height 21
click at [134, 84] on span "Detalhes" at bounding box center [130, 87] width 32 height 9
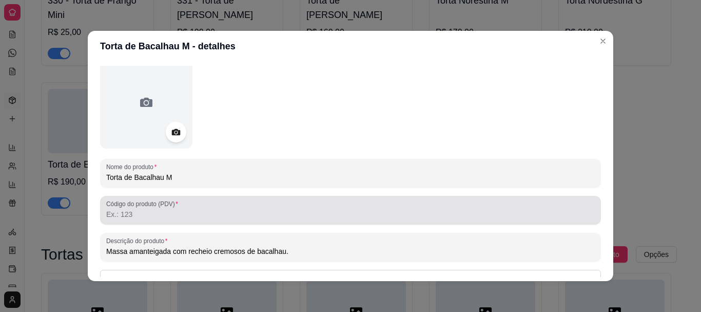
scroll to position [103, 0]
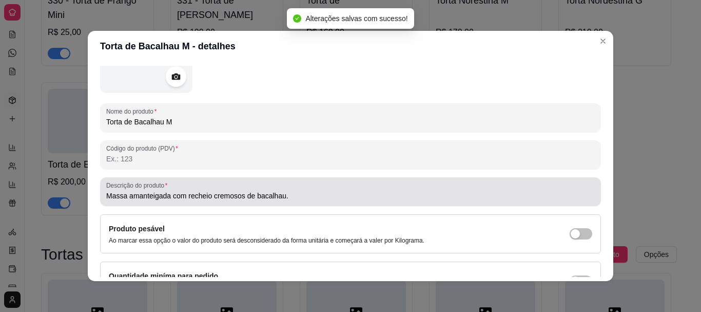
click at [289, 202] on div "Descrição do produto Massa amanteigada com recheio cremosos de bacalhau." at bounding box center [350, 191] width 501 height 29
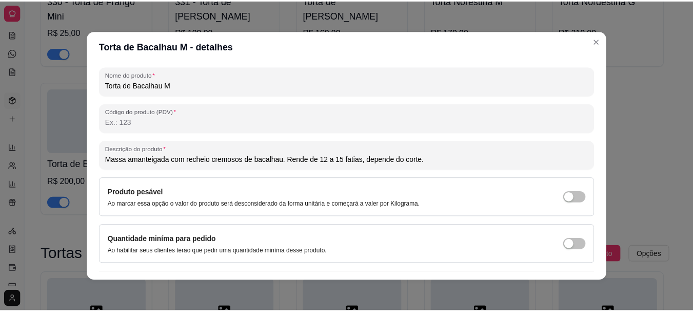
scroll to position [164, 0]
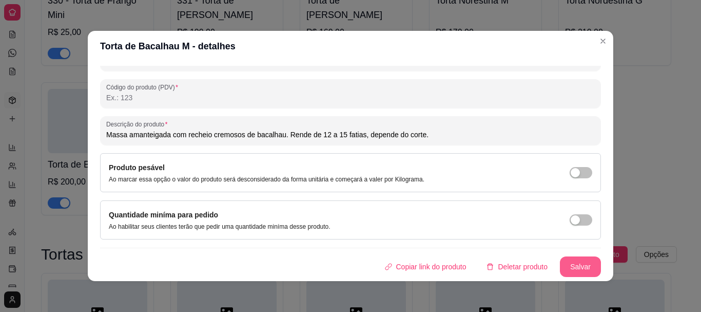
type input "Massa amanteigada com recheio cremosos de bacalhau. Rende de 12 a 15 fatias, de…"
click at [574, 268] on button "Salvar" at bounding box center [580, 266] width 41 height 21
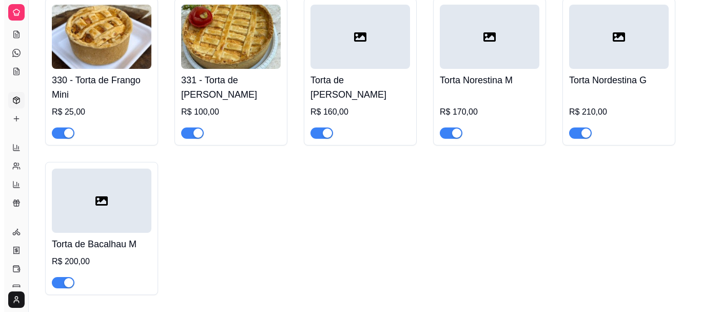
scroll to position [3695, 0]
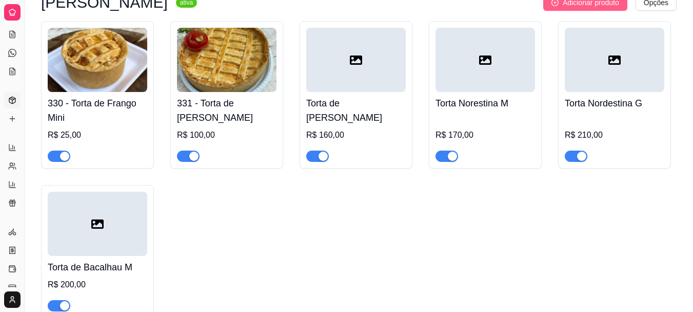
click at [585, 5] on button "Adicionar produto" at bounding box center [586, 2] width 84 height 16
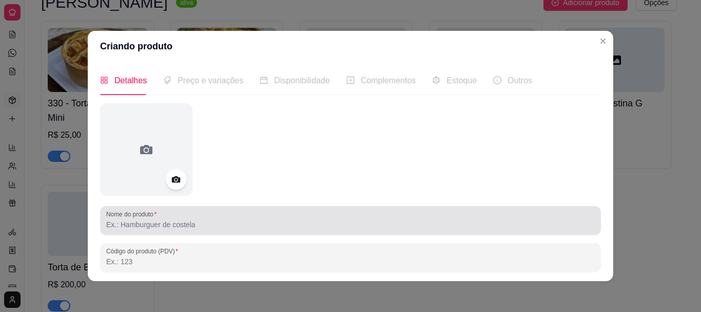
click at [180, 217] on div at bounding box center [350, 220] width 489 height 21
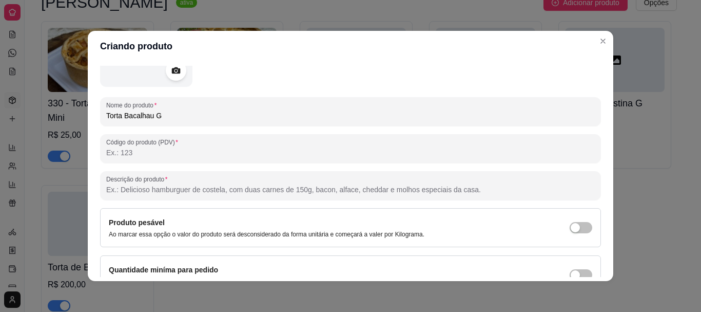
scroll to position [164, 0]
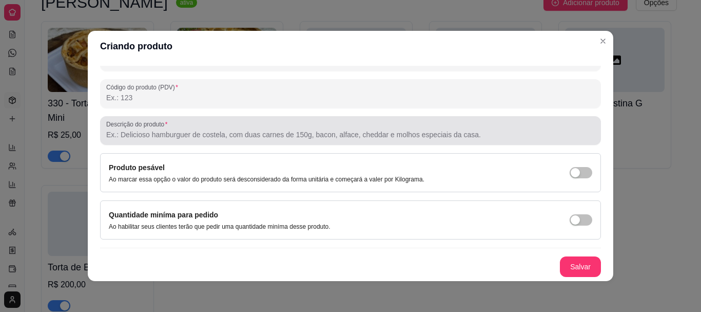
type input "Torta Bacalhau G"
click at [159, 131] on input "Descrição do produto" at bounding box center [350, 134] width 489 height 10
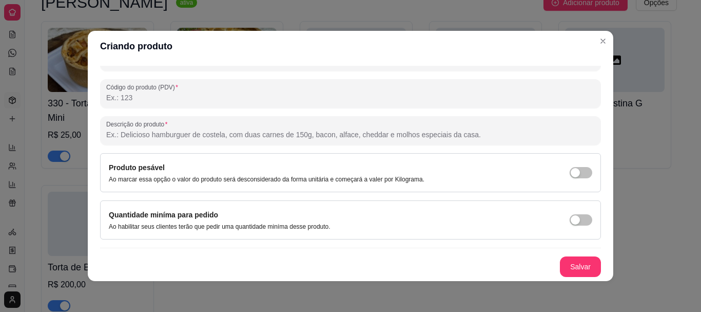
paste input "Rende de 20 a 25 fatias, depende do corte."
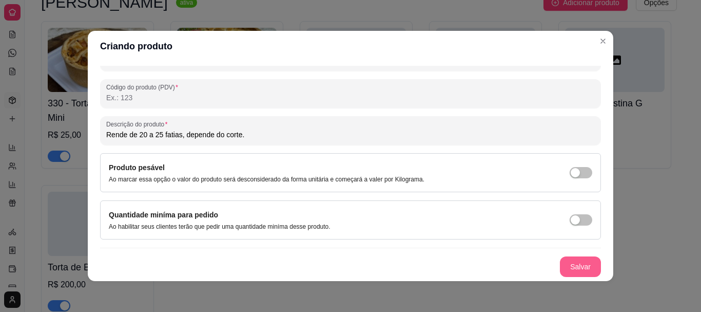
type input "Rende de 20 a 25 fatias, depende do corte."
click at [569, 256] on button "Salvar" at bounding box center [580, 266] width 41 height 21
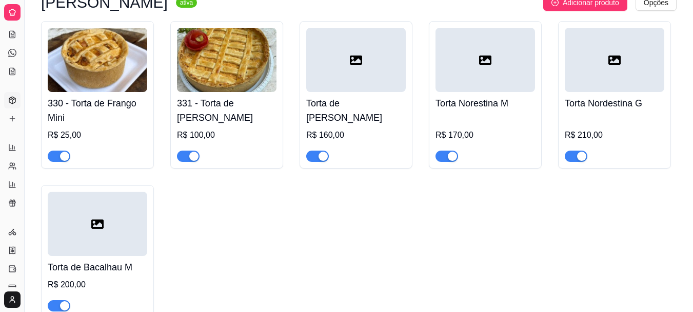
click at [113, 241] on div at bounding box center [98, 223] width 100 height 64
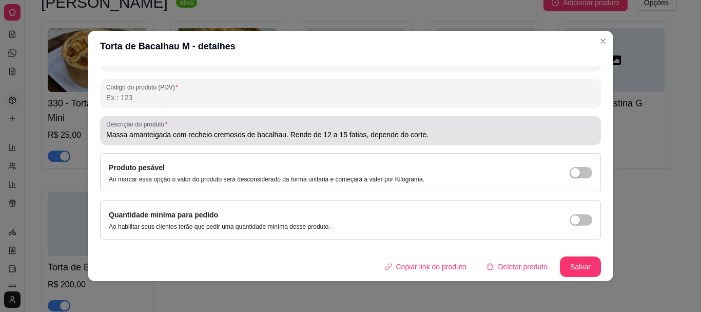
drag, startPoint x: 98, startPoint y: 132, endPoint x: 276, endPoint y: 135, distance: 178.1
click at [276, 135] on div "Descrição do produto Massa amanteigada com recheio cremosos de bacalhau. Rende …" at bounding box center [350, 130] width 501 height 29
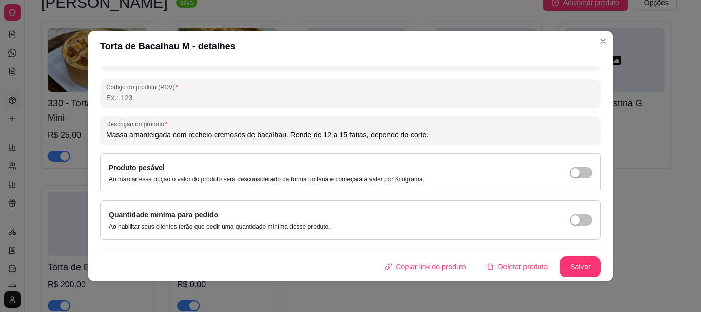
drag, startPoint x: 103, startPoint y: 133, endPoint x: 280, endPoint y: 129, distance: 177.1
click at [280, 129] on div "Massa amanteigada com recheio cremosos de bacalhau. Rende de 12 a 15 fatias, de…" at bounding box center [350, 130] width 489 height 21
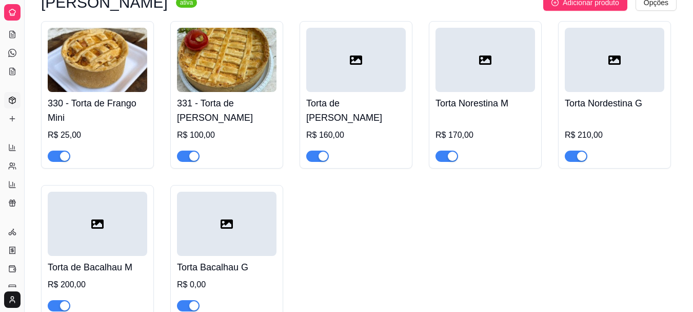
click at [213, 224] on div at bounding box center [227, 223] width 100 height 64
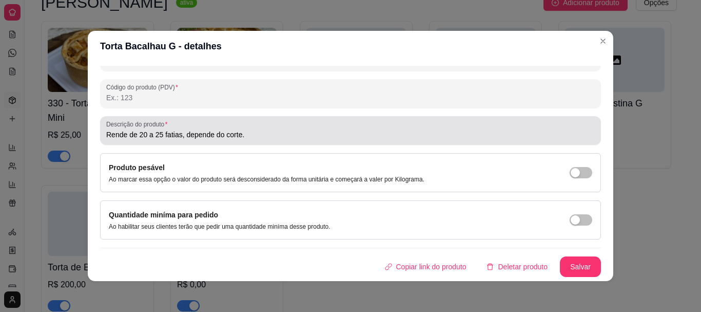
click at [108, 137] on input "Rende de 20 a 25 fatias, depende do corte." at bounding box center [350, 134] width 489 height 10
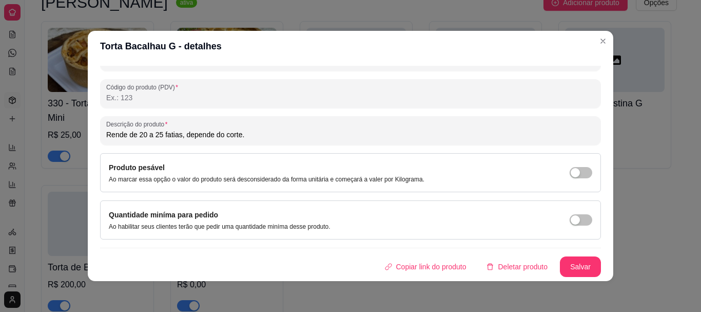
click at [107, 137] on input "Rende de 20 a 25 fatias, depende do corte." at bounding box center [350, 134] width 489 height 10
click at [106, 136] on input "Rende de 20 a 25 fatias, depende do corte." at bounding box center [350, 134] width 489 height 10
paste input "Massa amanteigada com recheio cremosos de bacalhau"
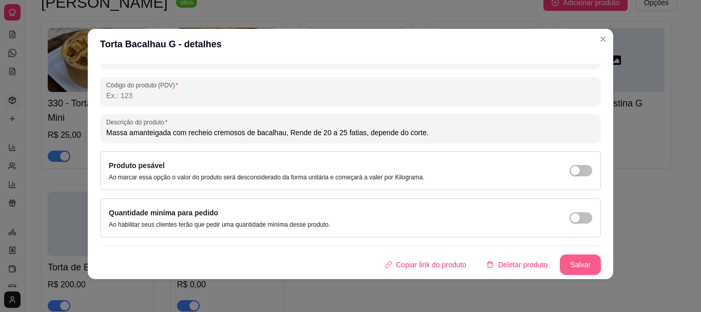
type input "Massa amanteigada com recheio cremosos de bacalhau, Rende de 20 a 25 fatias, de…"
click at [567, 266] on button "Salvar" at bounding box center [580, 264] width 41 height 21
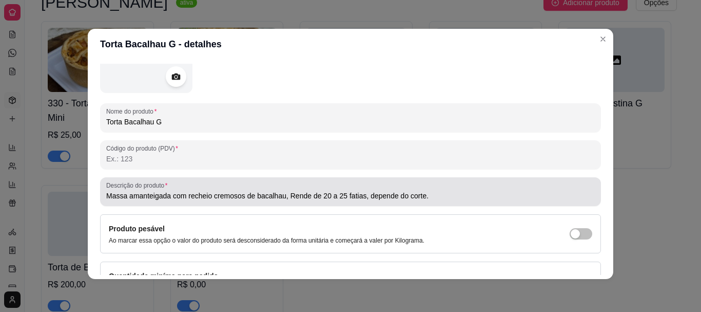
scroll to position [0, 0]
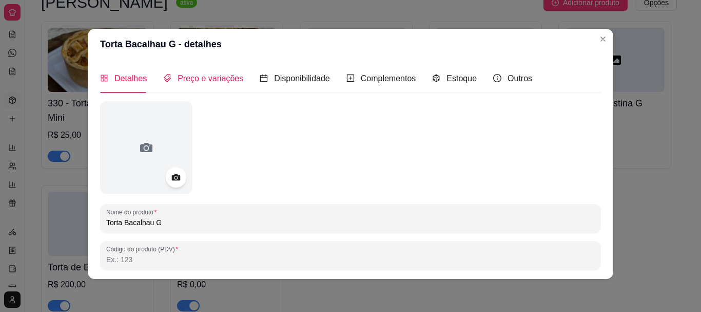
click at [182, 74] on span "Preço e variações" at bounding box center [211, 78] width 66 height 9
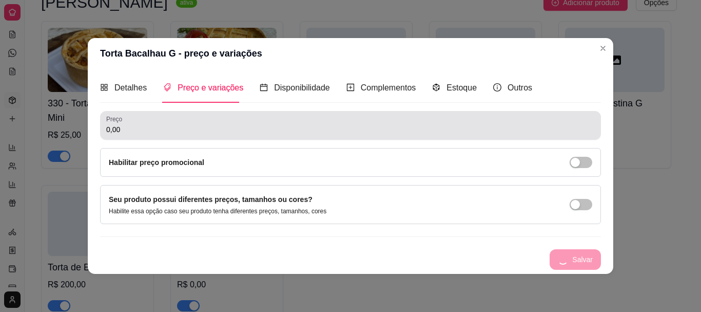
click at [174, 126] on input "0,00" at bounding box center [350, 129] width 489 height 10
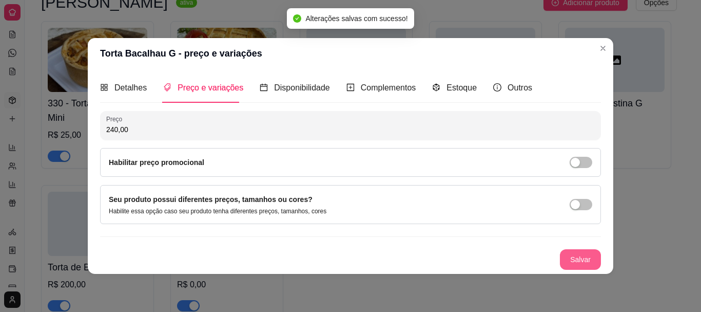
click at [580, 253] on button "Salvar" at bounding box center [580, 259] width 41 height 21
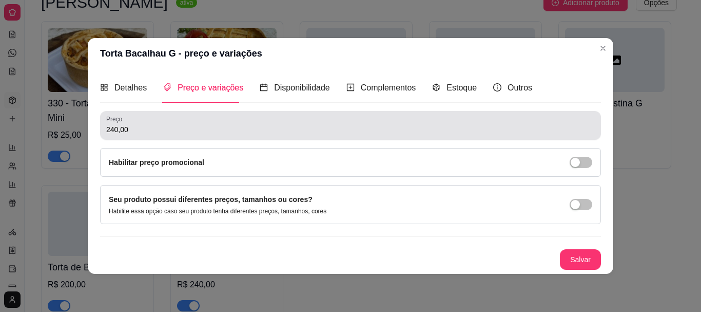
drag, startPoint x: 159, startPoint y: 133, endPoint x: 0, endPoint y: 114, distance: 159.7
click at [0, 115] on div "Torta Bacalhau G - preço e variações Detalhes Preço e variações Disponibilidade…" at bounding box center [350, 156] width 701 height 312
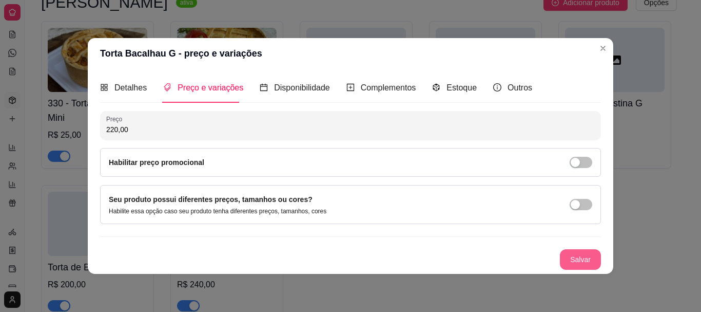
type input "220,00"
click at [590, 255] on button "Salvar" at bounding box center [580, 259] width 41 height 21
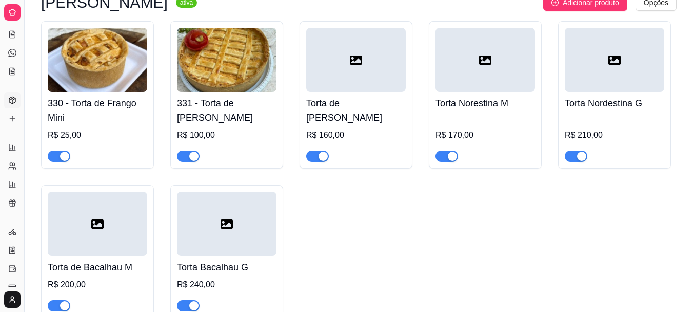
click at [120, 228] on div at bounding box center [98, 223] width 100 height 64
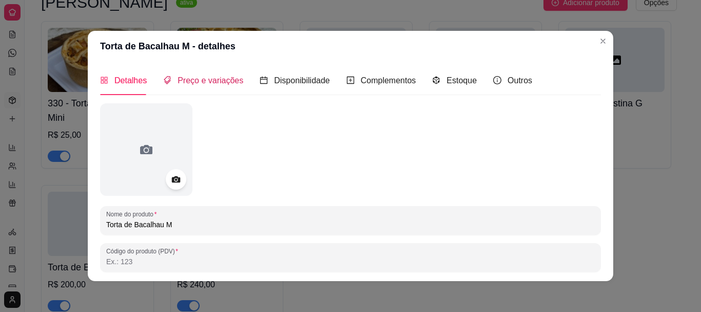
click at [200, 74] on div "Preço e variações" at bounding box center [203, 80] width 80 height 13
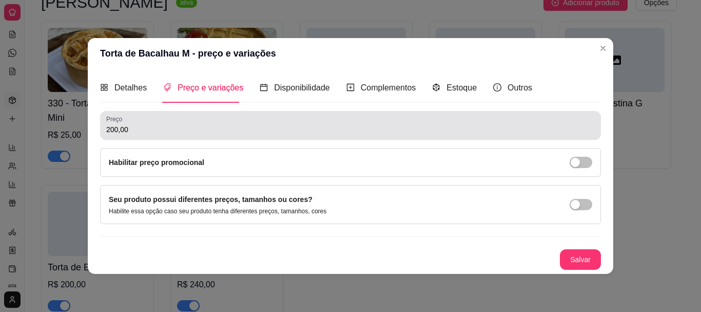
drag, startPoint x: 160, startPoint y: 126, endPoint x: 0, endPoint y: 129, distance: 160.1
click at [0, 130] on div "Torta de Bacalhau M - preço e variações Detalhes Preço e variações Disponibilid…" at bounding box center [350, 156] width 701 height 312
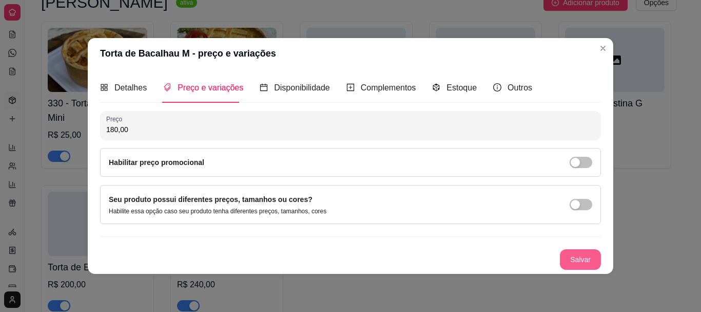
type input "180,00"
click at [571, 244] on div "Preço 180,00 Habilitar preço promocional Seu produto possui diferentes preços, …" at bounding box center [350, 190] width 501 height 159
click at [595, 258] on button "Salvar" at bounding box center [580, 259] width 41 height 21
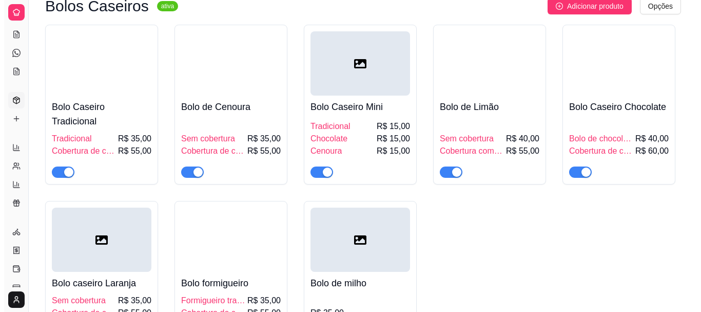
scroll to position [4260, 0]
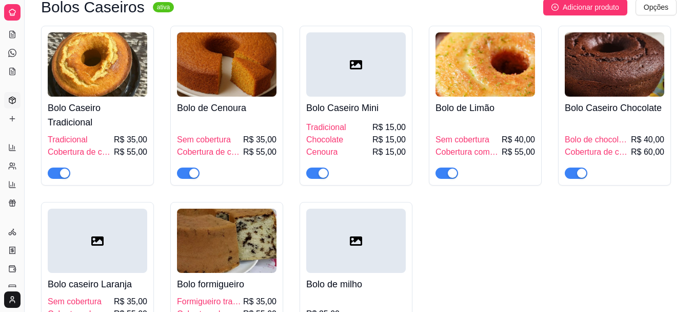
click at [88, 80] on img at bounding box center [98, 64] width 100 height 64
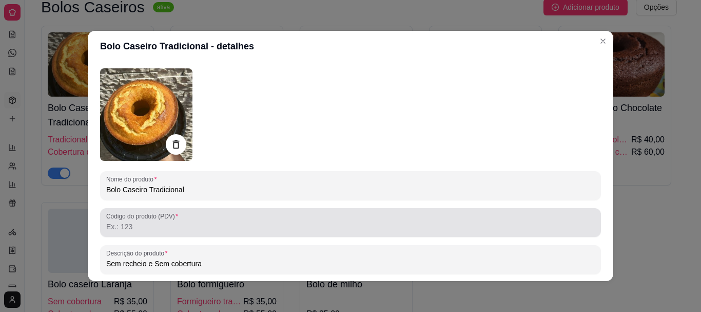
scroll to position [0, 0]
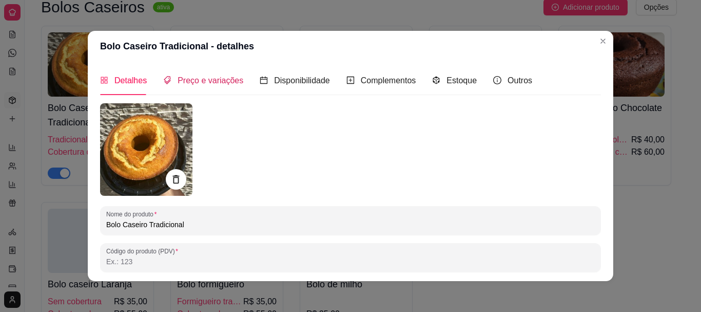
click at [178, 83] on span "Preço e variações" at bounding box center [211, 80] width 66 height 9
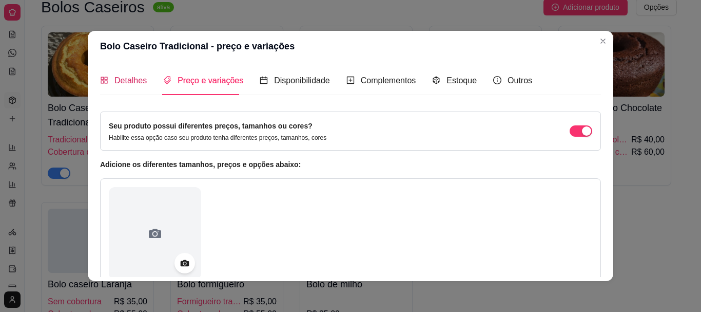
click at [134, 82] on span "Detalhes" at bounding box center [130, 80] width 32 height 9
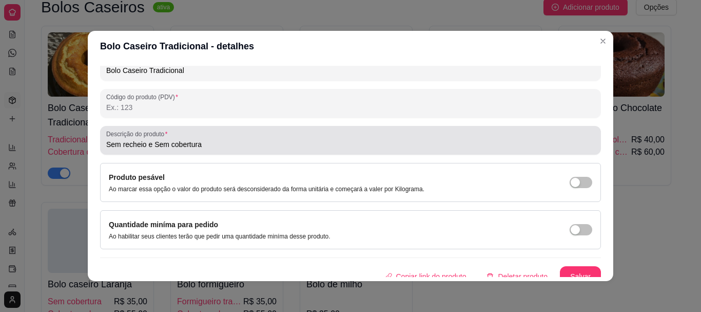
scroll to position [103, 0]
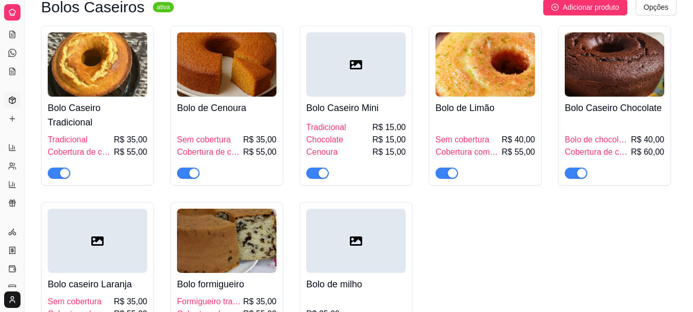
click at [102, 94] on img at bounding box center [98, 64] width 100 height 64
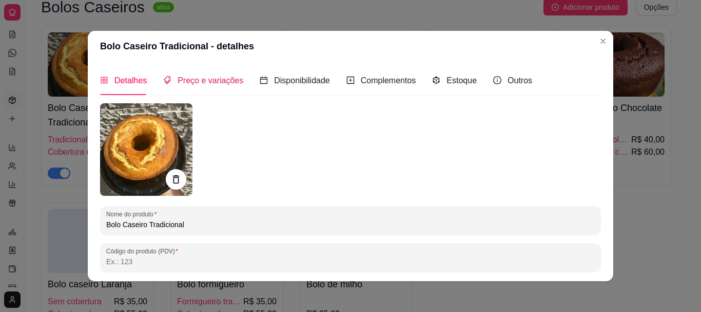
click at [208, 85] on span "Preço e variações" at bounding box center [211, 80] width 66 height 9
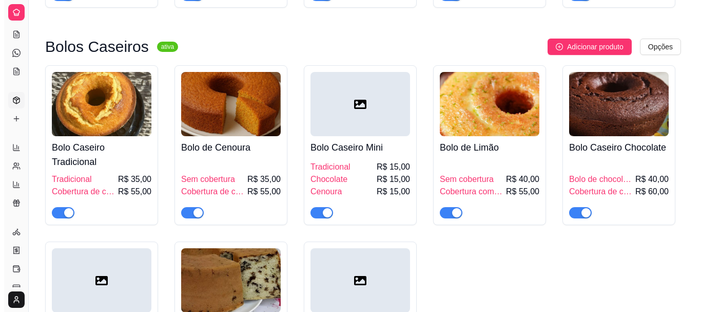
scroll to position [4157, 0]
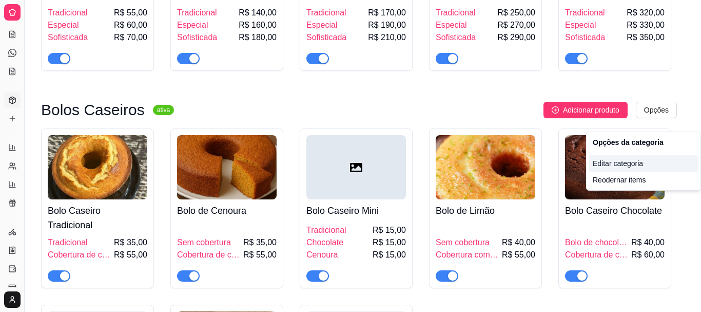
click at [615, 169] on div "Editar categoria" at bounding box center [644, 163] width 110 height 16
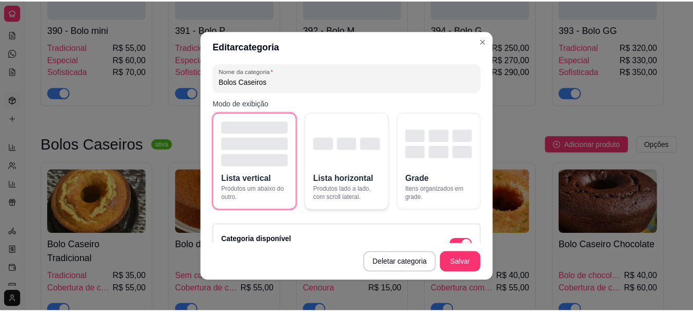
scroll to position [0, 0]
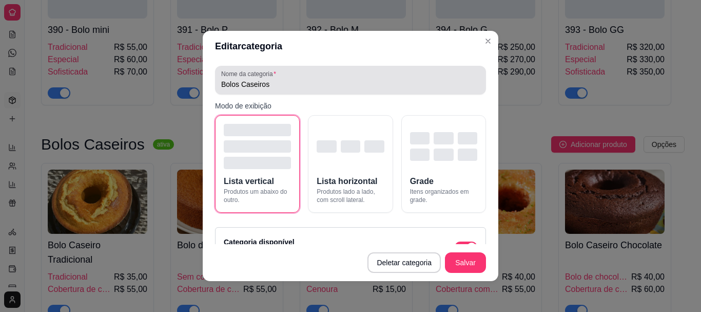
click at [283, 89] on div "Bolos Caseiros" at bounding box center [350, 80] width 259 height 21
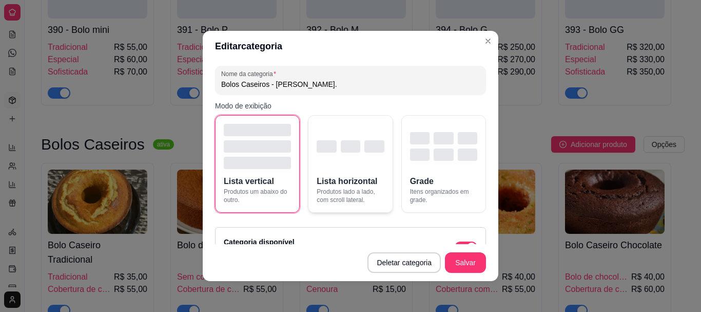
type input "Bolos Caseiros - [PERSON_NAME]."
click at [331, 152] on div "button" at bounding box center [350, 146] width 67 height 12
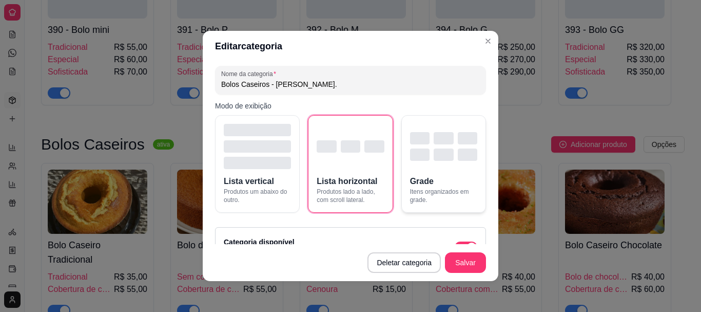
click at [458, 158] on div "button" at bounding box center [468, 154] width 20 height 12
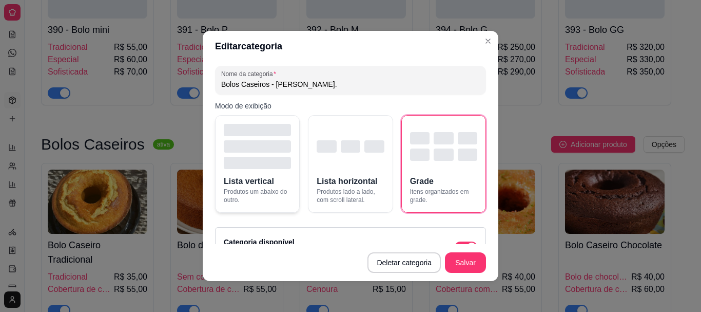
click at [276, 151] on div "button" at bounding box center [257, 146] width 67 height 12
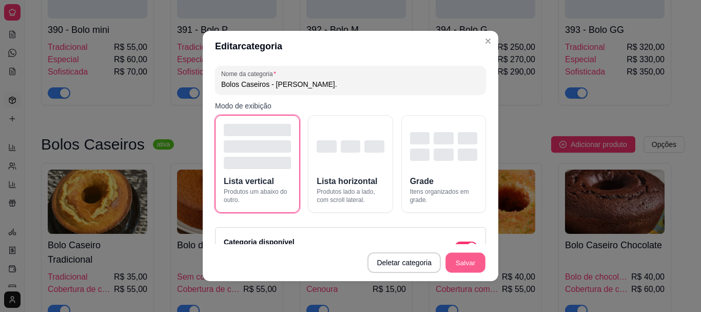
click at [468, 262] on button "Salvar" at bounding box center [465, 263] width 40 height 20
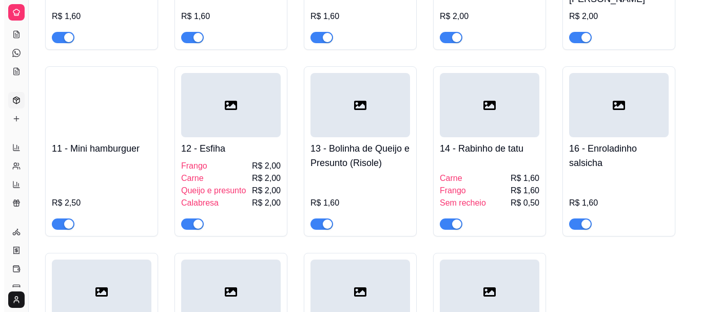
scroll to position [411, 0]
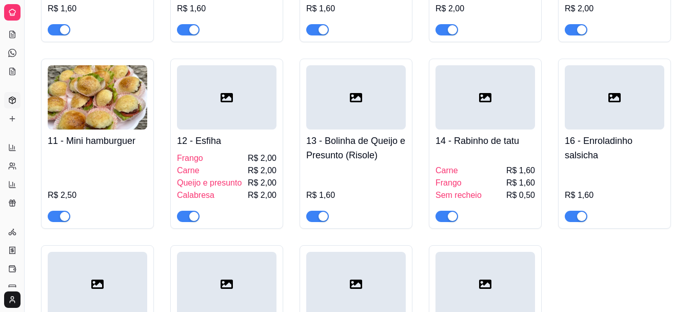
click at [212, 111] on div at bounding box center [227, 97] width 100 height 64
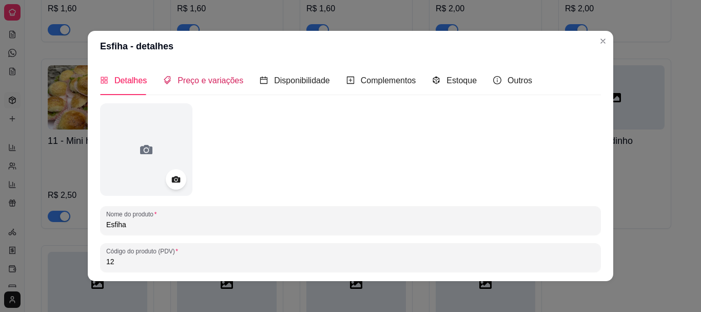
click at [199, 82] on span "Preço e variações" at bounding box center [211, 80] width 66 height 9
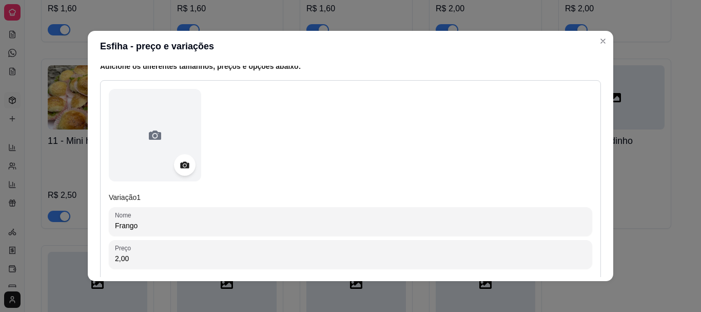
scroll to position [103, 0]
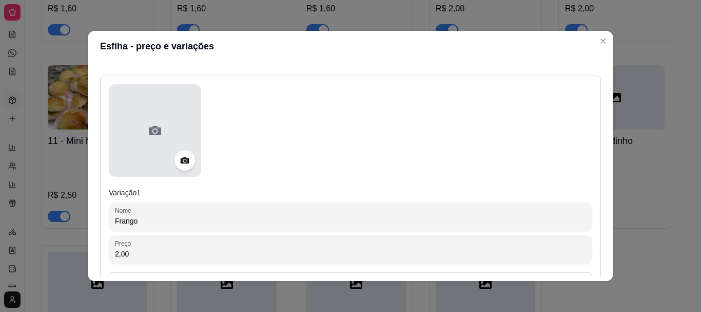
click at [153, 129] on icon at bounding box center [155, 130] width 16 height 16
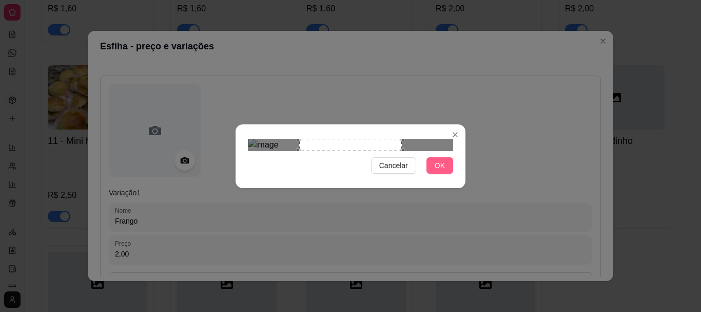
click at [431, 173] on button "OK" at bounding box center [439, 165] width 27 height 16
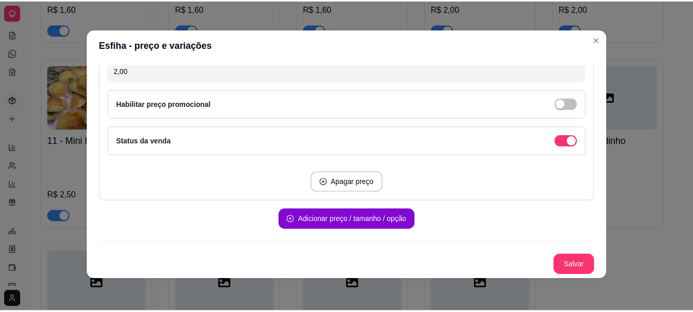
scroll to position [2, 0]
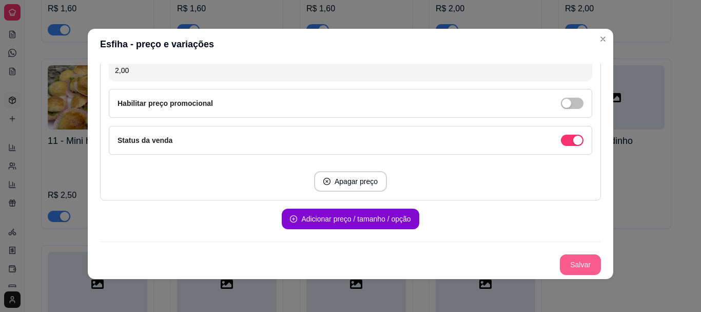
click at [576, 259] on button "Salvar" at bounding box center [580, 264] width 41 height 21
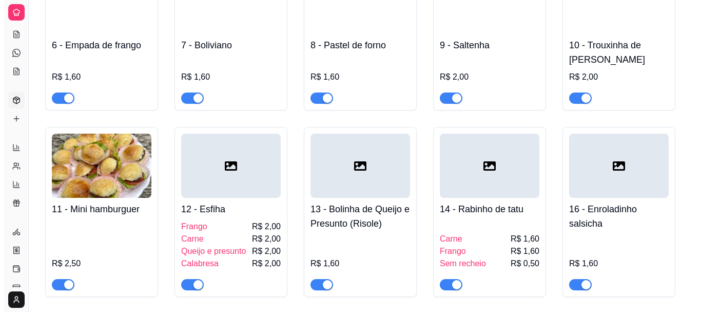
scroll to position [359, 0]
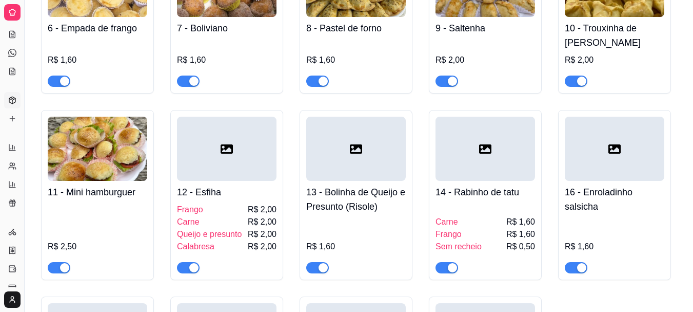
click at [237, 149] on div at bounding box center [227, 149] width 100 height 64
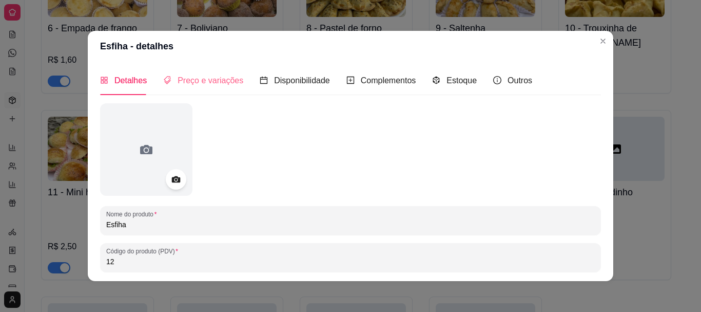
click at [200, 87] on div "Preço e variações" at bounding box center [203, 80] width 80 height 29
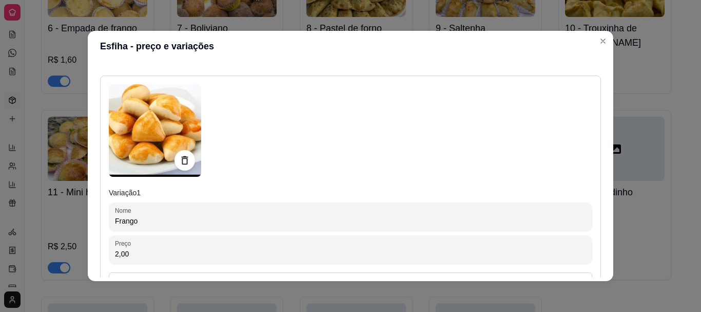
scroll to position [0, 0]
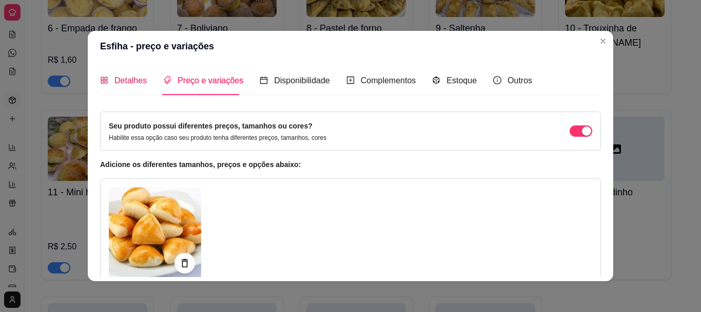
click at [136, 82] on span "Detalhes" at bounding box center [130, 80] width 32 height 9
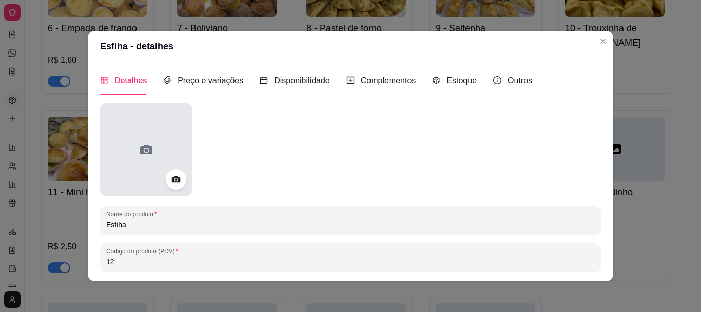
click at [138, 143] on icon at bounding box center [146, 149] width 16 height 16
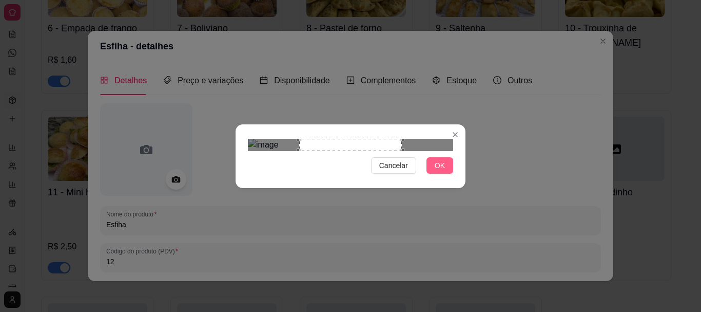
click at [438, 173] on button "OK" at bounding box center [439, 165] width 27 height 16
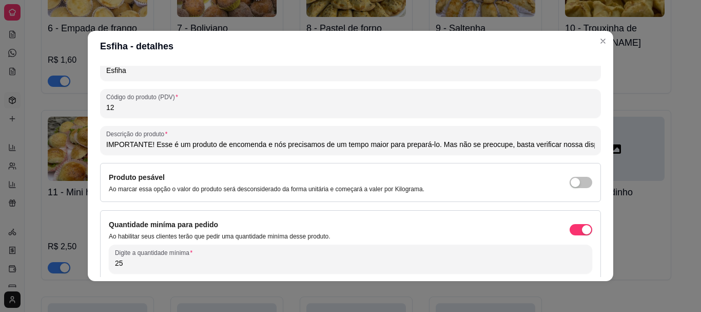
scroll to position [0, 110]
drag, startPoint x: 103, startPoint y: 142, endPoint x: 691, endPoint y: 153, distance: 588.3
click at [691, 153] on div "Esfiha - detalhes Detalhes Preço e variações Disponibilidade Complementos Estoq…" at bounding box center [350, 156] width 701 height 312
type input "IMPORTANTE! Esse é um produto de encomenda e nós precisamos de um tempo maior p…"
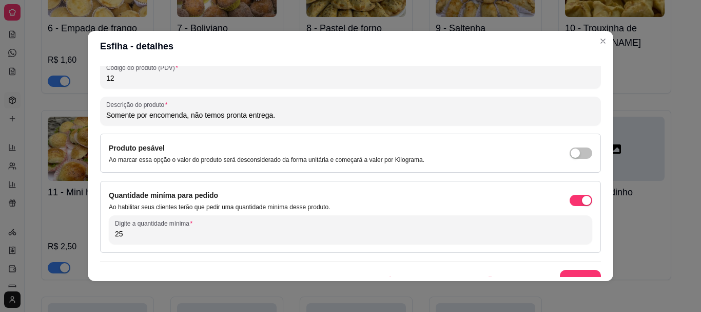
scroll to position [197, 0]
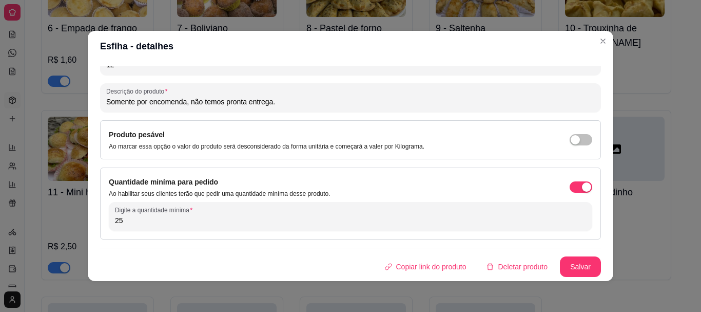
type input "Somente por encomenda, não temos pronta entrega."
click at [566, 272] on button "Salvar" at bounding box center [580, 267] width 40 height 20
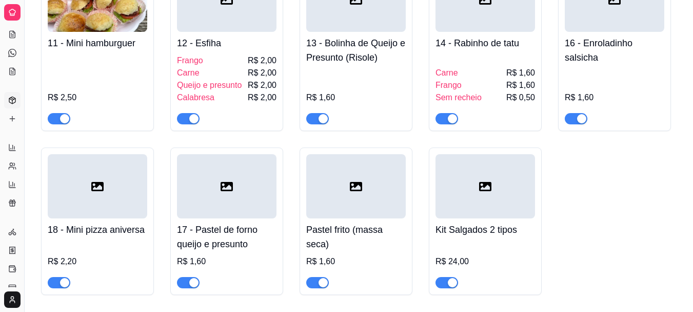
scroll to position [308, 0]
